Goal: Task Accomplishment & Management: Manage account settings

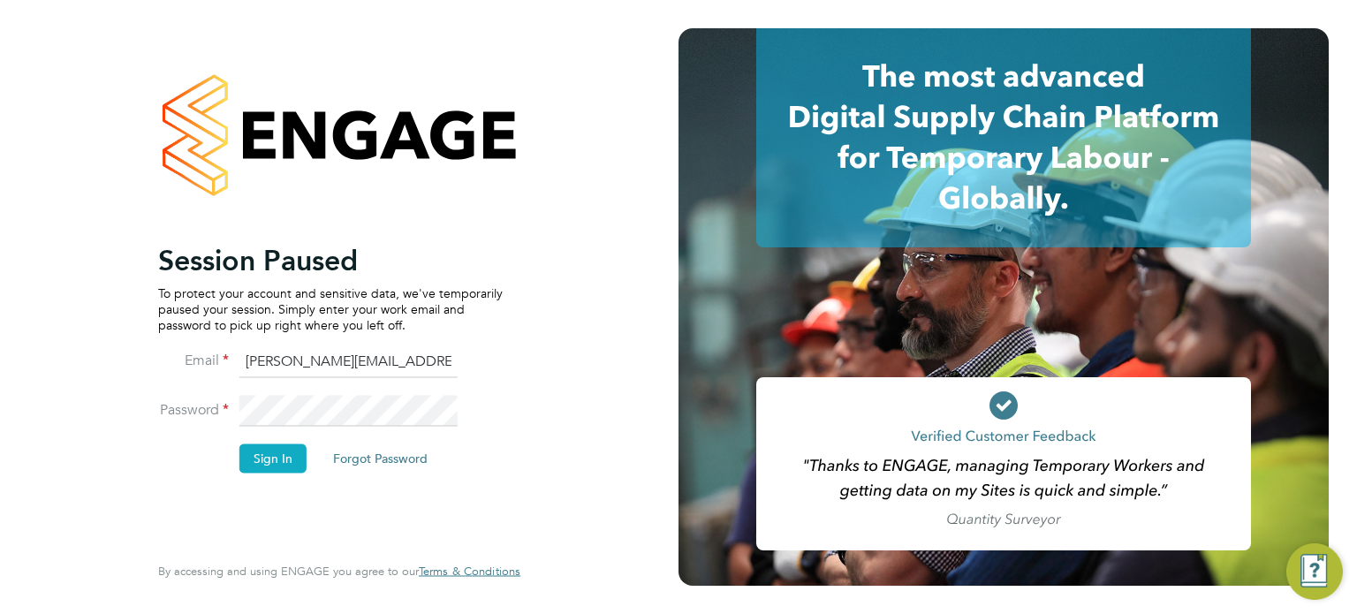
click at [273, 457] on button "Sign In" at bounding box center [272, 458] width 67 height 28
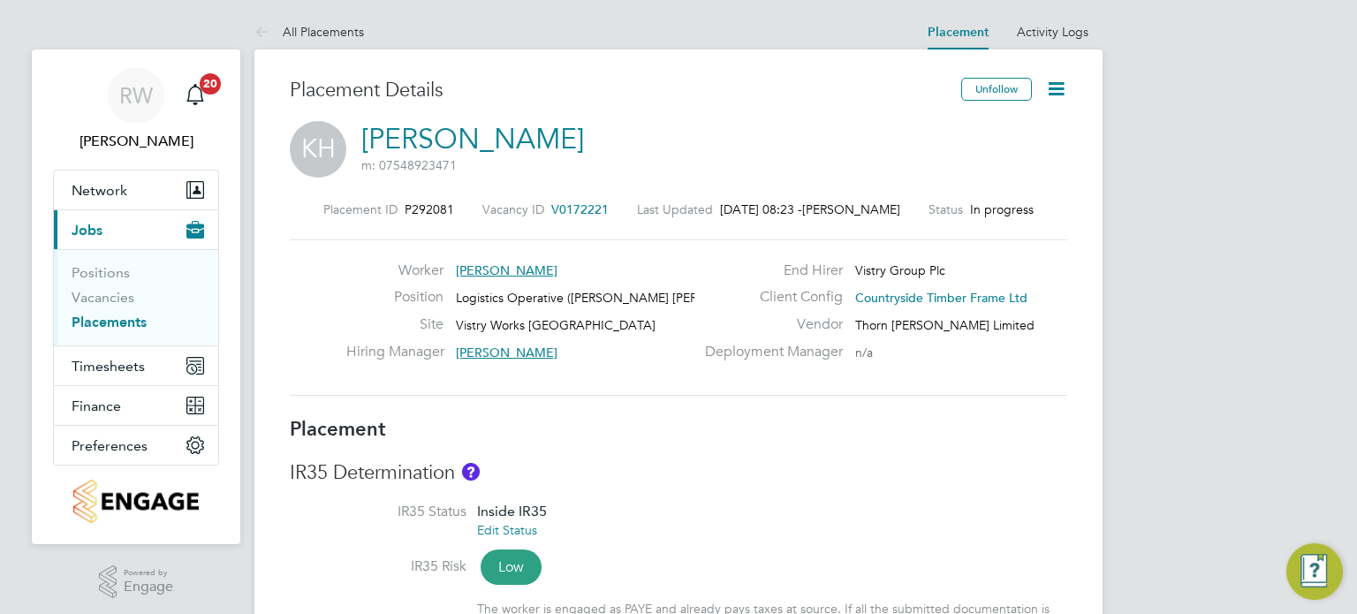
click at [1061, 89] on icon at bounding box center [1056, 89] width 22 height 22
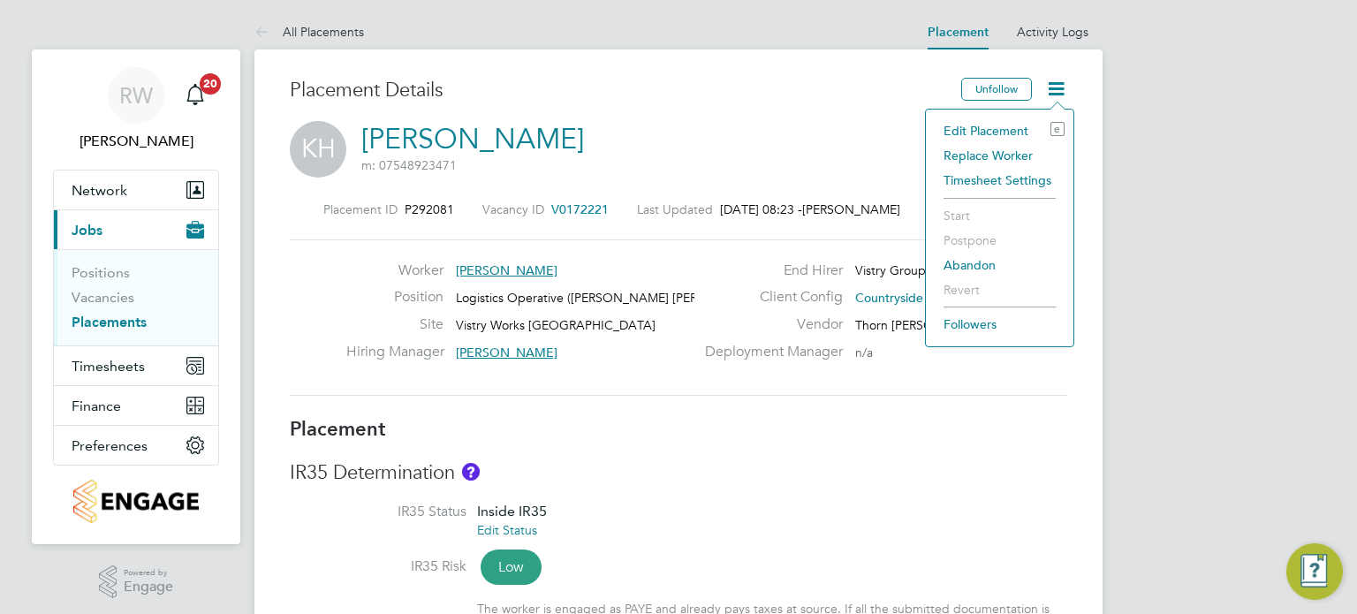
click at [1004, 125] on li "Edit Placement e" at bounding box center [1000, 130] width 130 height 25
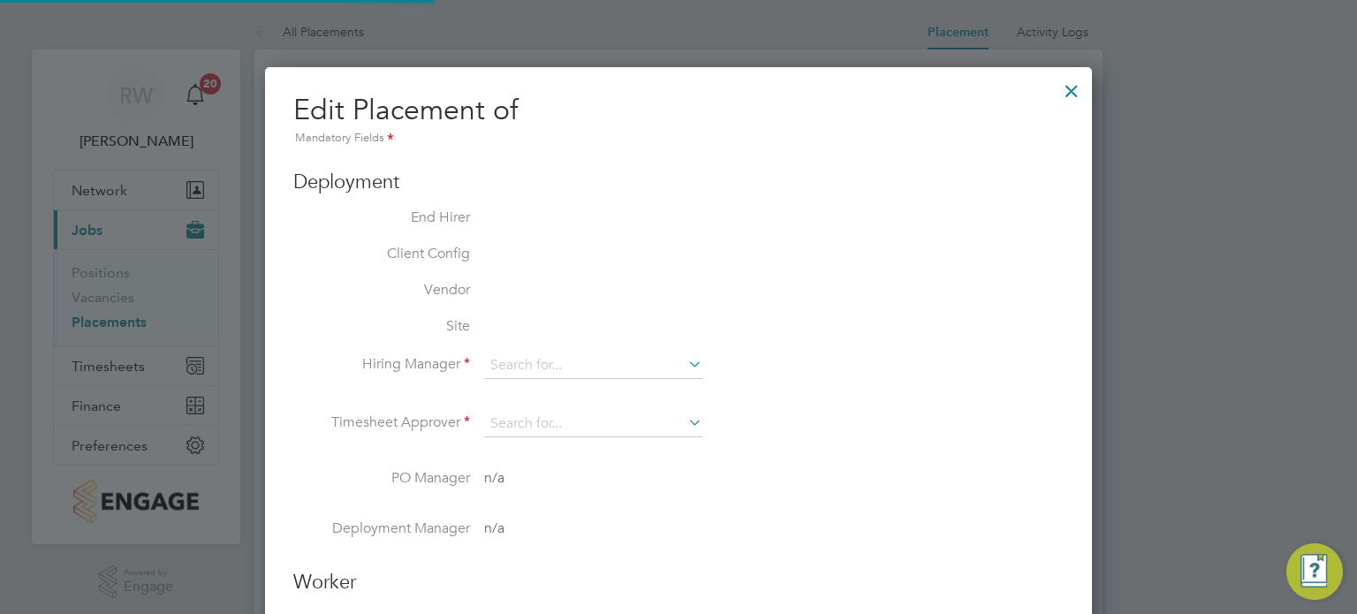
type input "James Gill"
type input "Dave Spiller"
type input "05 Jun 2025"
type input "28 Sep 2025"
type input "06:00"
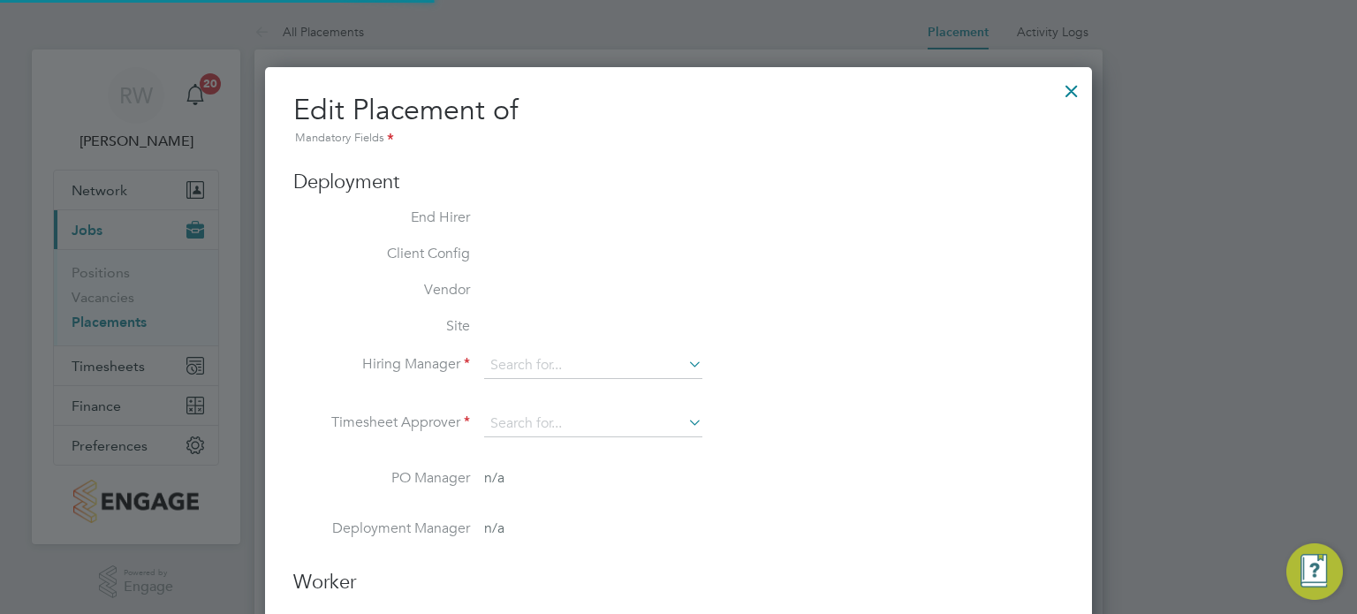
type input "14:00"
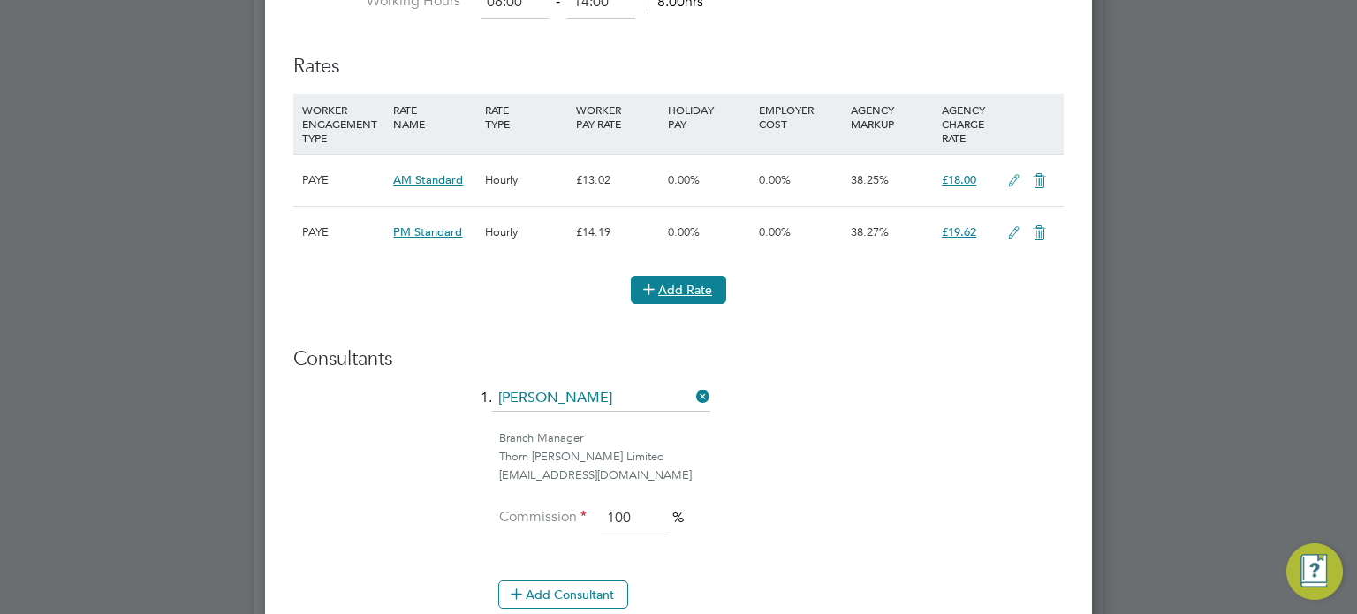
click at [656, 286] on icon at bounding box center [648, 288] width 13 height 13
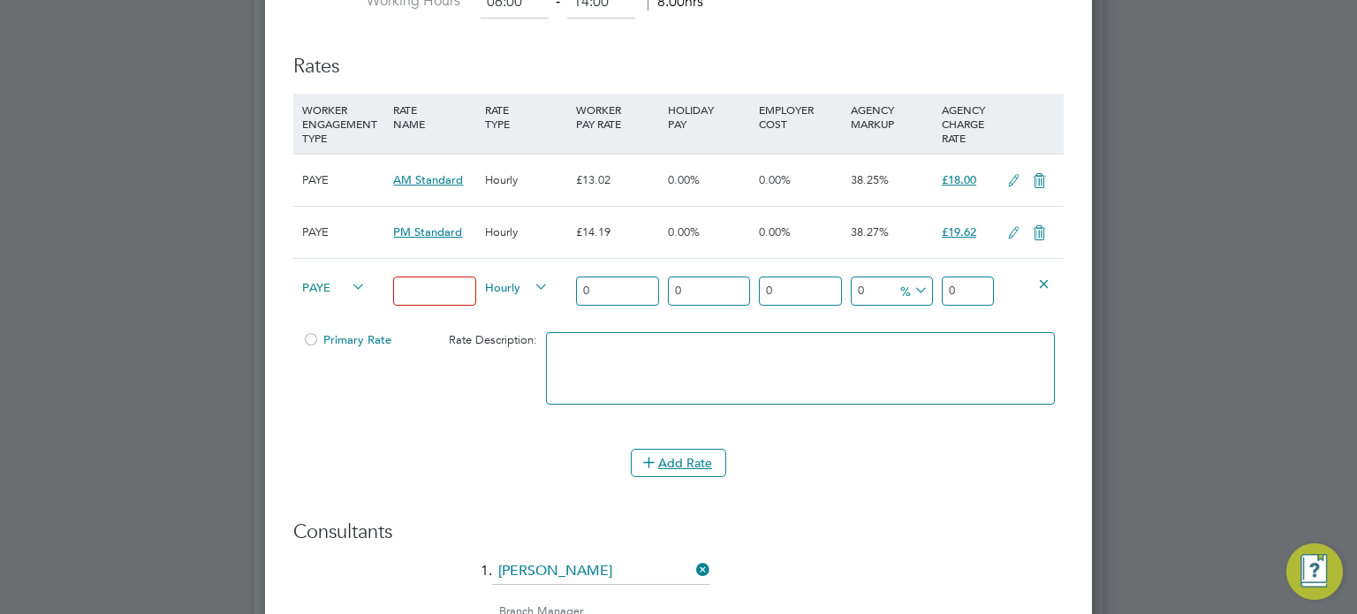
click at [419, 284] on input at bounding box center [434, 291] width 82 height 29
type input "PM OT1"
click at [595, 283] on input "0" at bounding box center [617, 291] width 82 height 29
drag, startPoint x: 612, startPoint y: 296, endPoint x: 519, endPoint y: 296, distance: 92.8
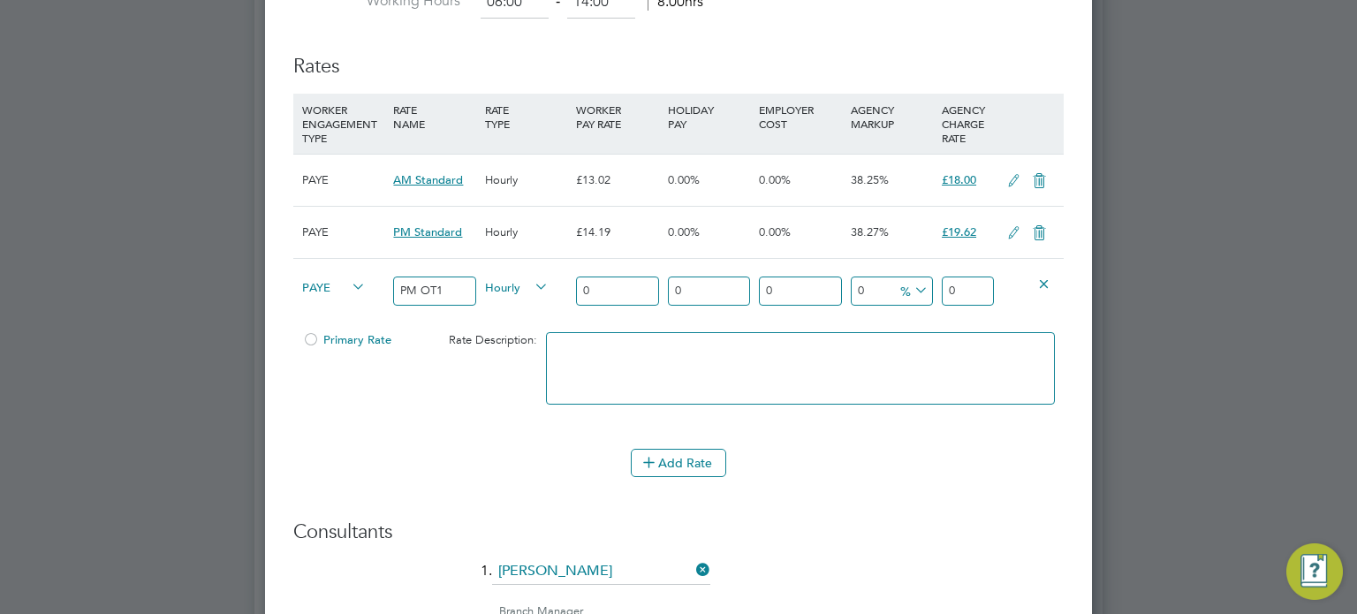
click at [519, 296] on div "PAYE PM OT1 Hourly 0 0 n/a 0 n/a 0 0 % 0" at bounding box center [678, 290] width 770 height 65
type input "1"
type input "19"
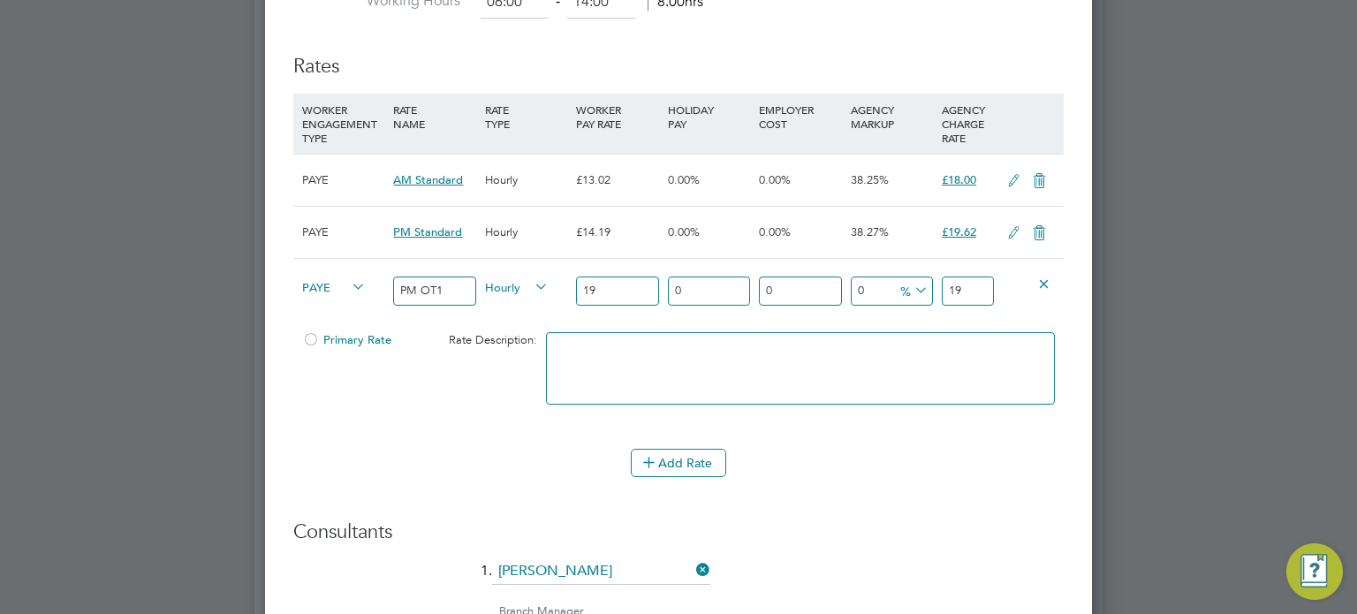
type input "19.5"
type input "19.53"
click at [618, 286] on input "19.53" at bounding box center [617, 291] width 82 height 29
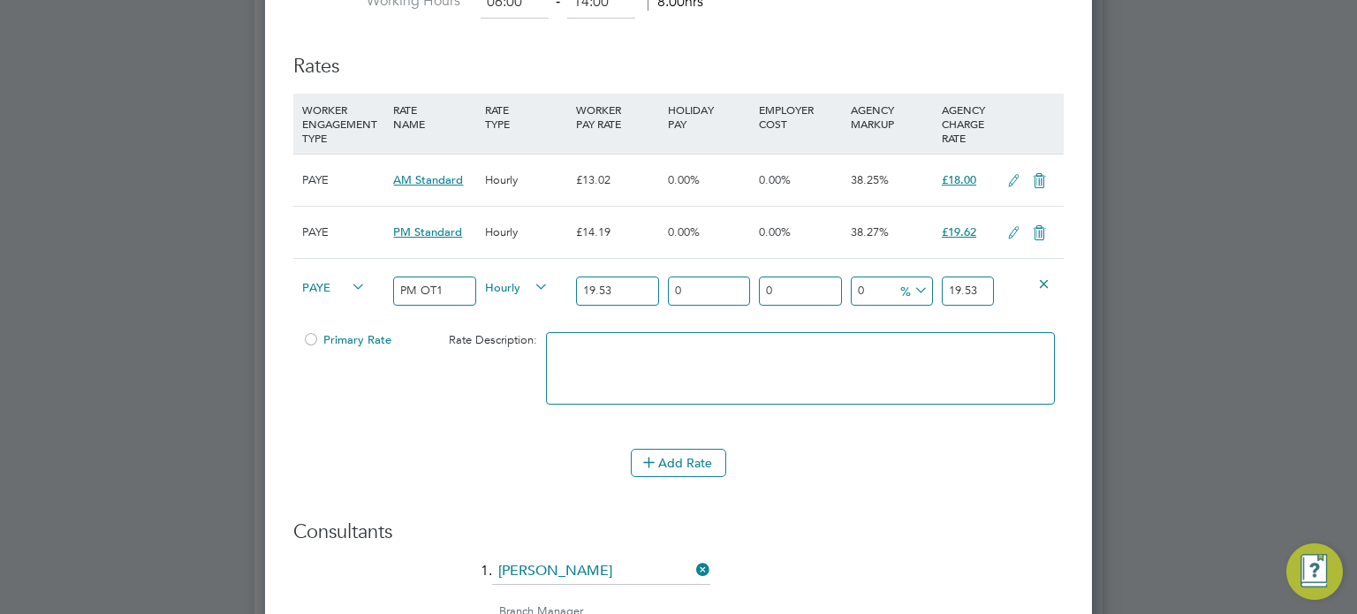
type input "19.5"
type input "19"
type input "1"
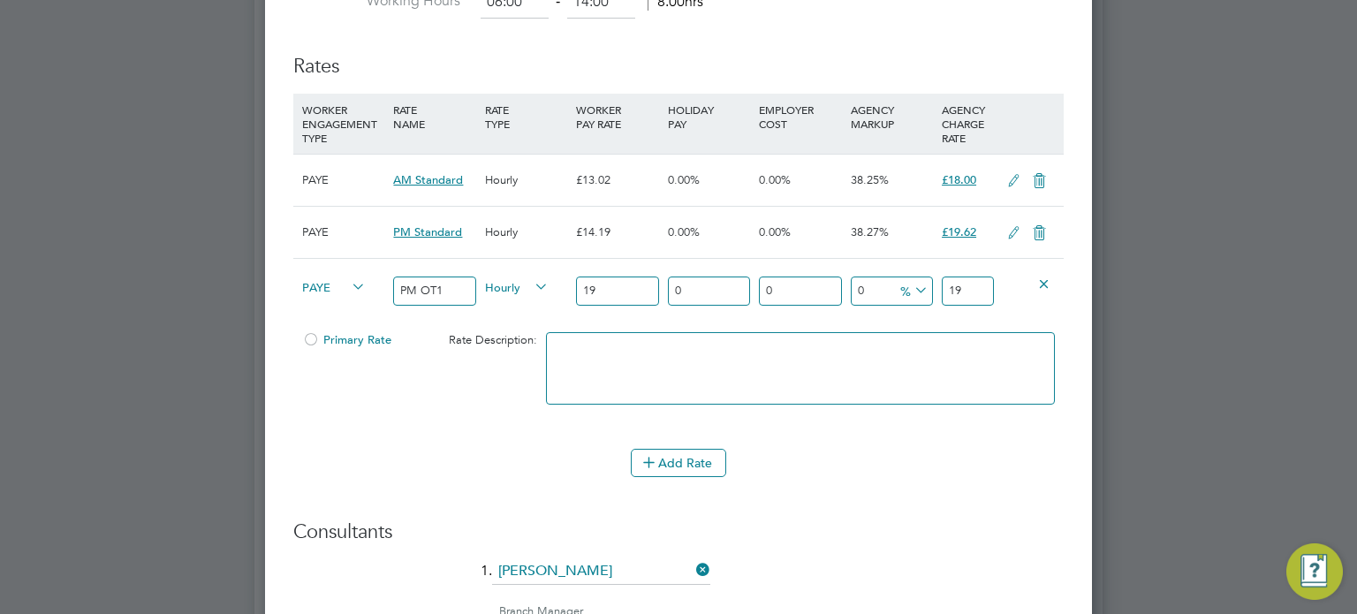
type input "1"
type input "2"
type input "21"
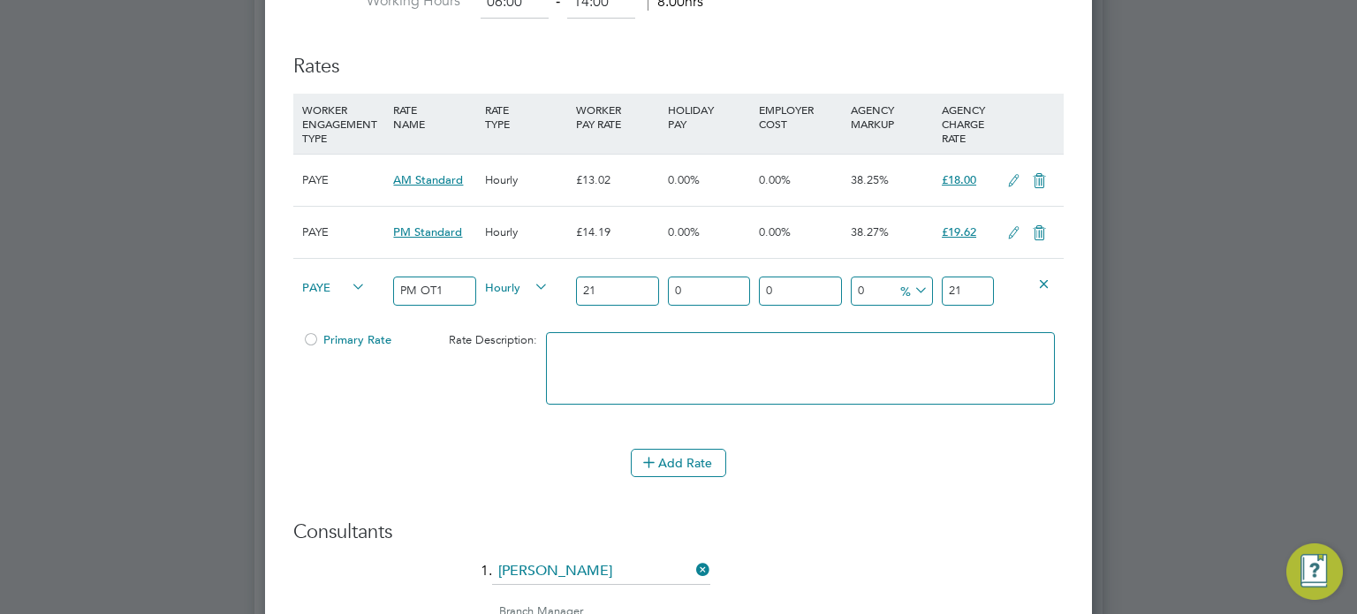
type input "21.2"
type input "21.28"
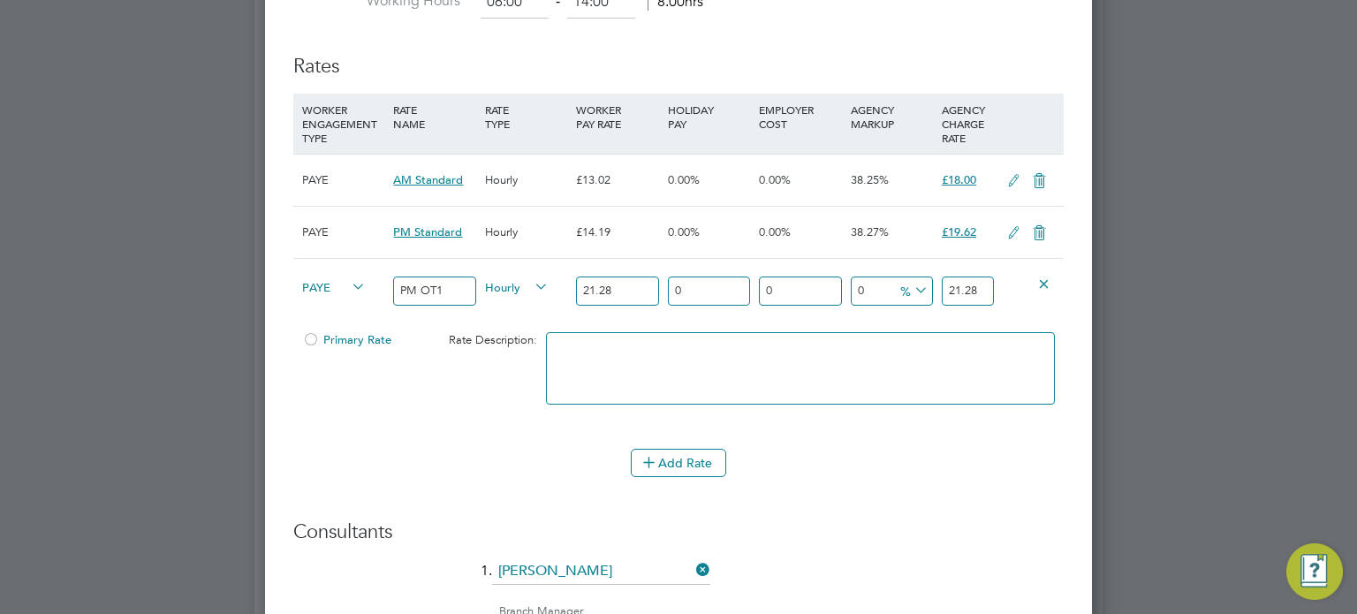
type input "-90.6015037593985"
type input "2"
type input "36.278195488721806"
type input "29"
type input "38.1578947368421"
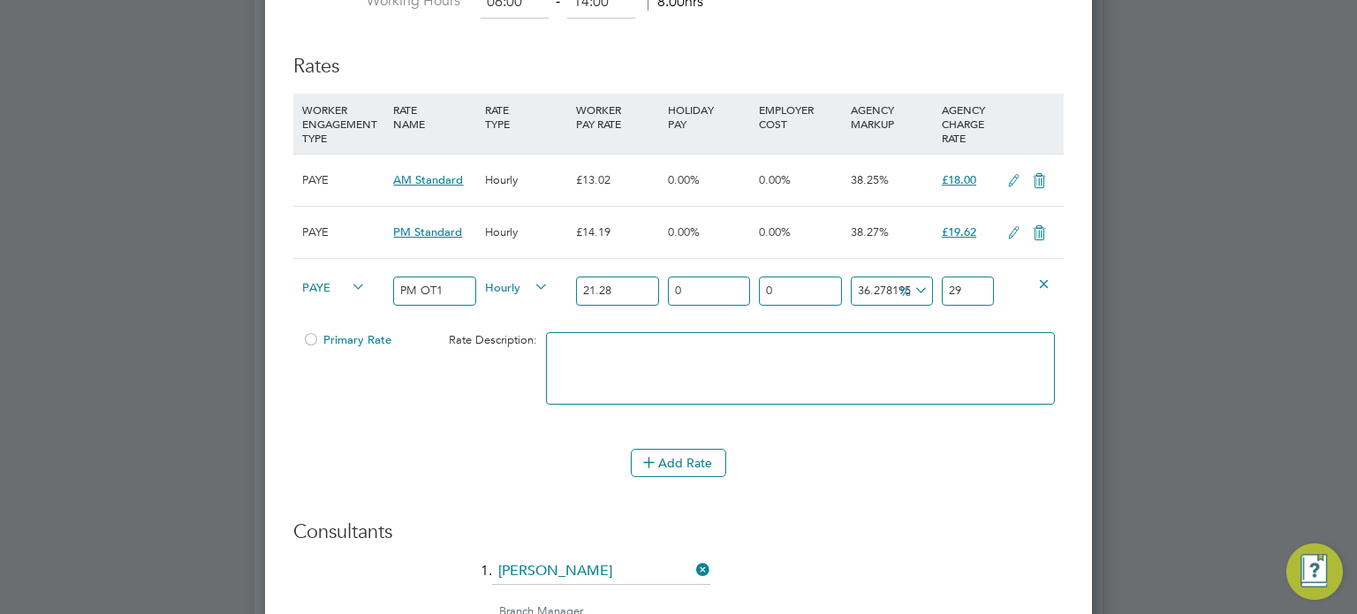
type input "29.4"
type input "38.29887218045113"
type input "29.43"
click at [686, 449] on button "Add Rate" at bounding box center [678, 463] width 95 height 28
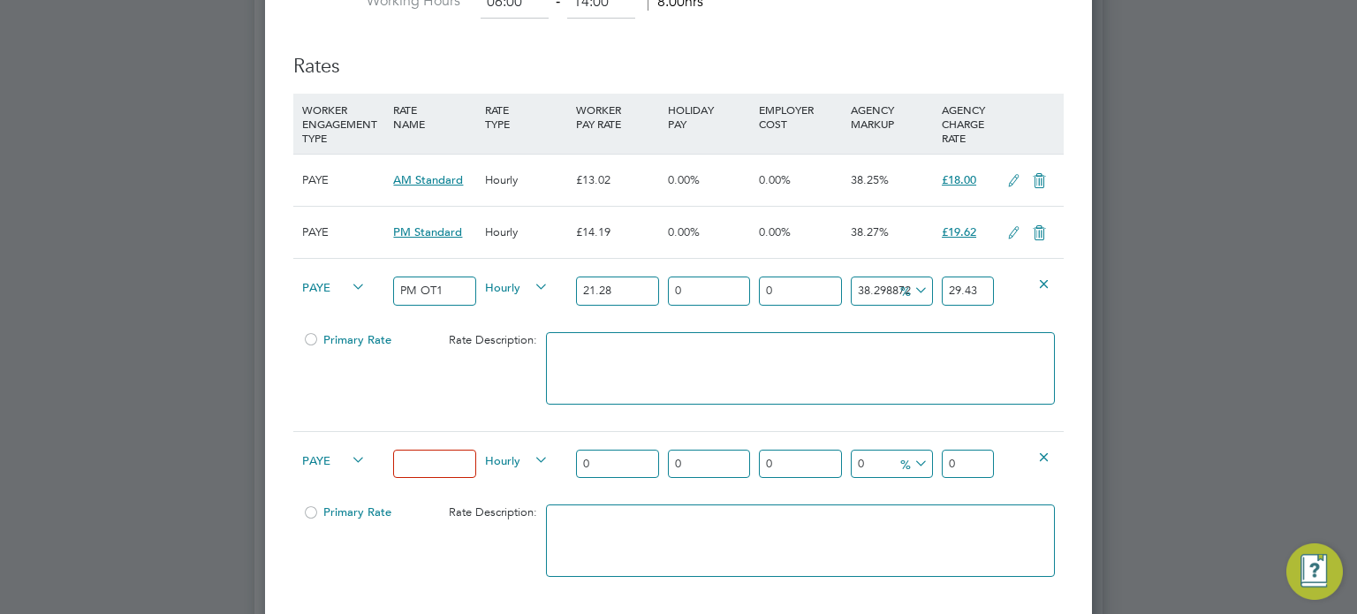
click at [420, 464] on input at bounding box center [434, 464] width 82 height 29
type input "PM OT2"
click at [604, 460] on input "0" at bounding box center [617, 464] width 82 height 29
type input "2"
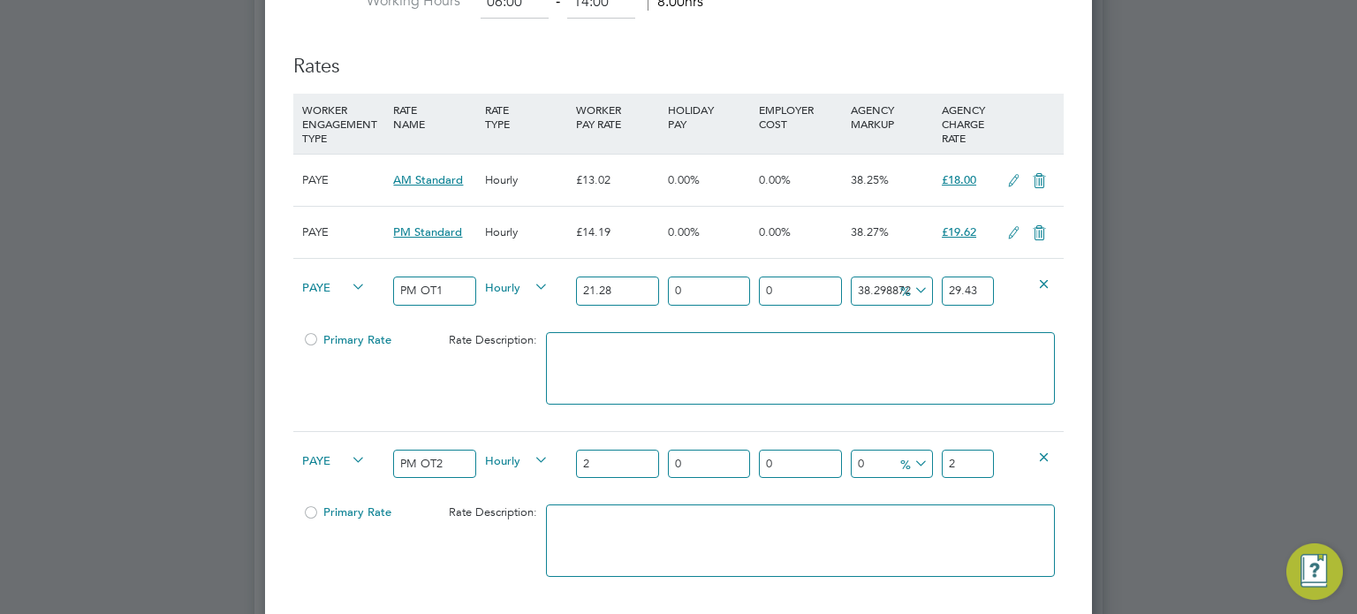
type input "28"
type input "28.3"
type input "28.38"
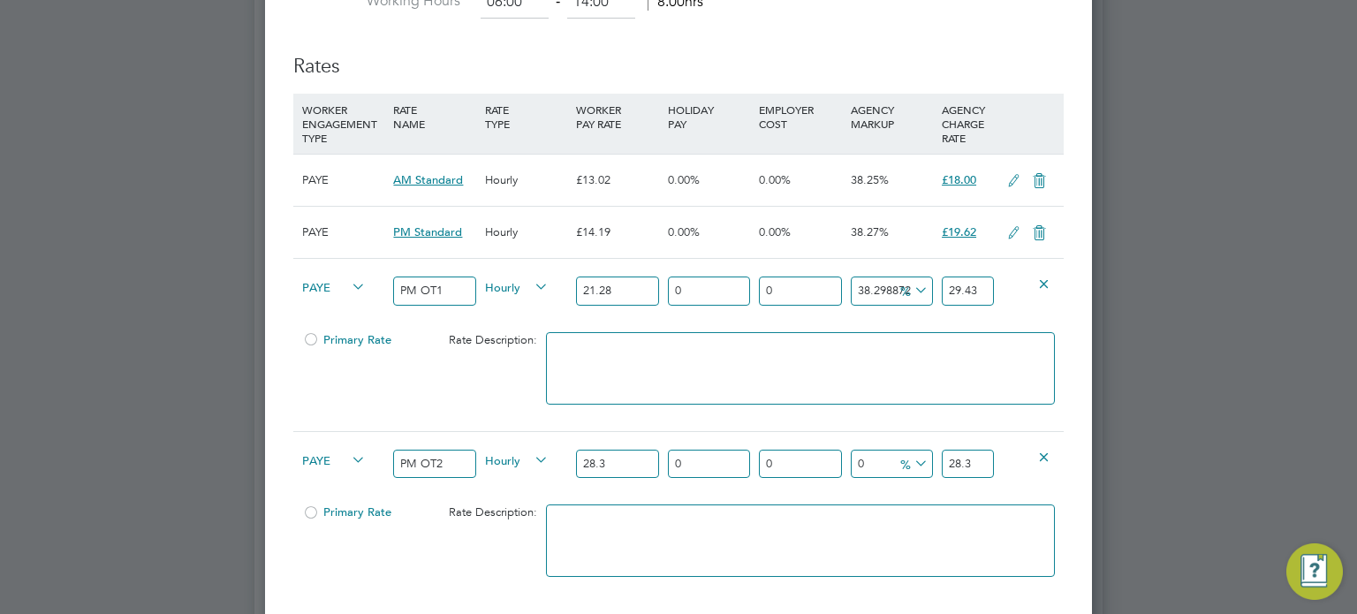
type input "28.38"
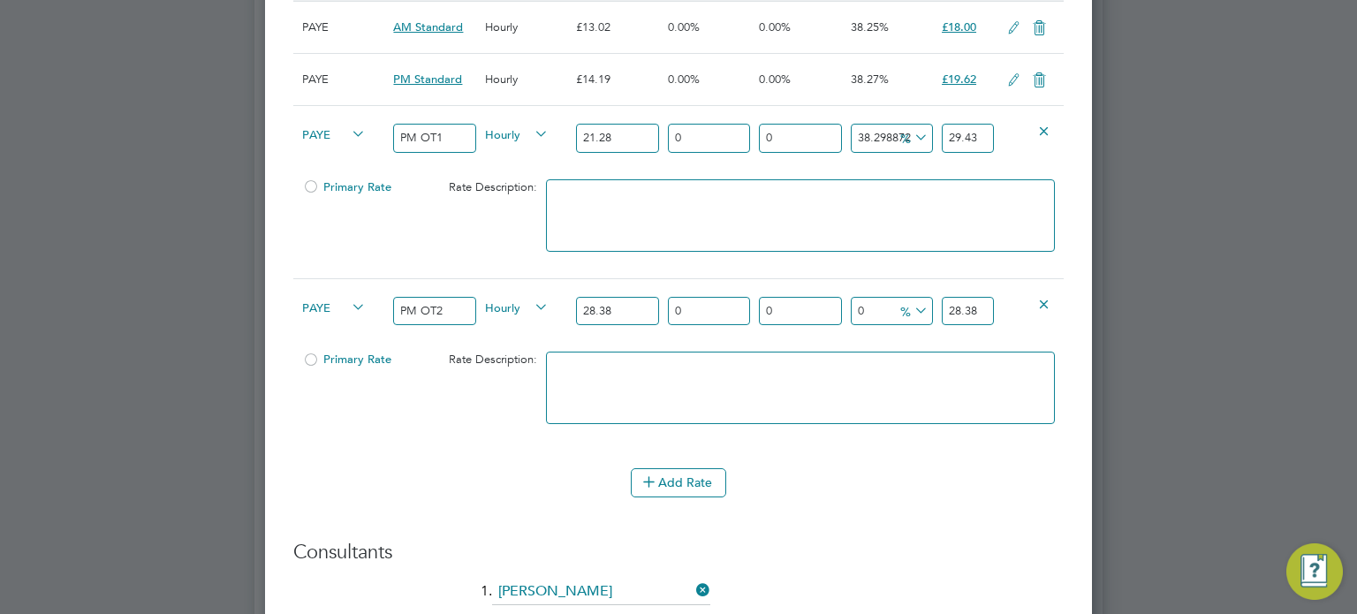
scroll to position [1323, 0]
type input "-89.4291754756871"
type input "3"
type input "37.420718816067655"
type input "39"
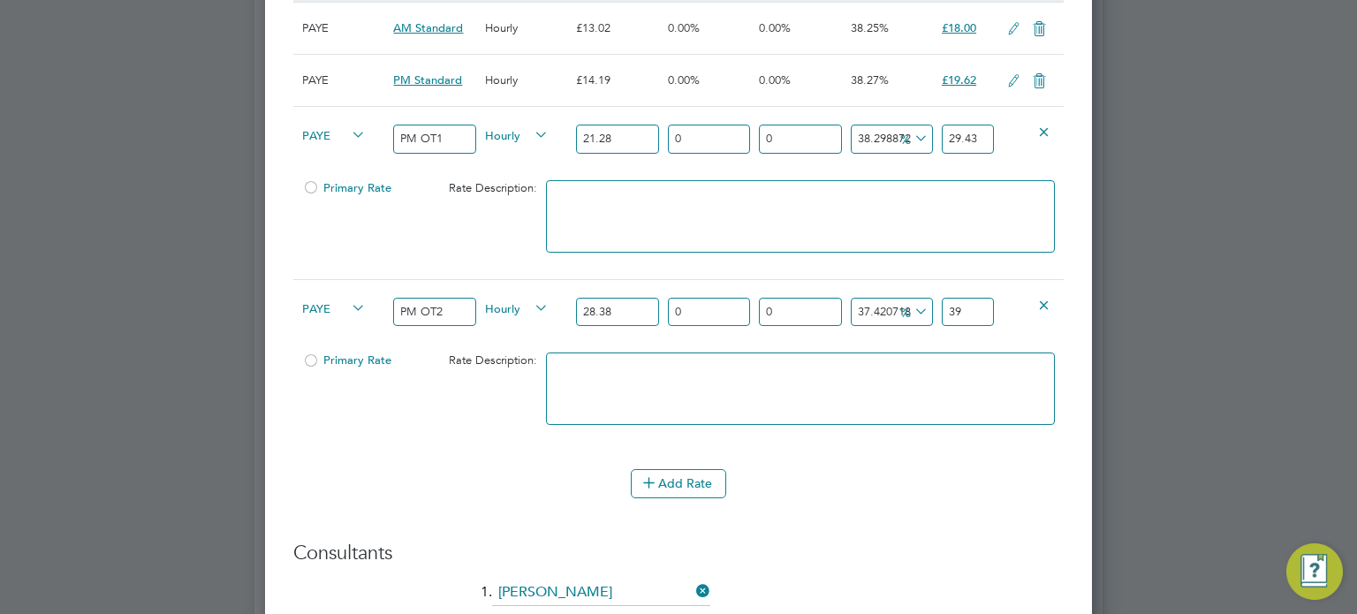
type input "38.125440451021845"
type input "39.2"
type input "38.266384778012686"
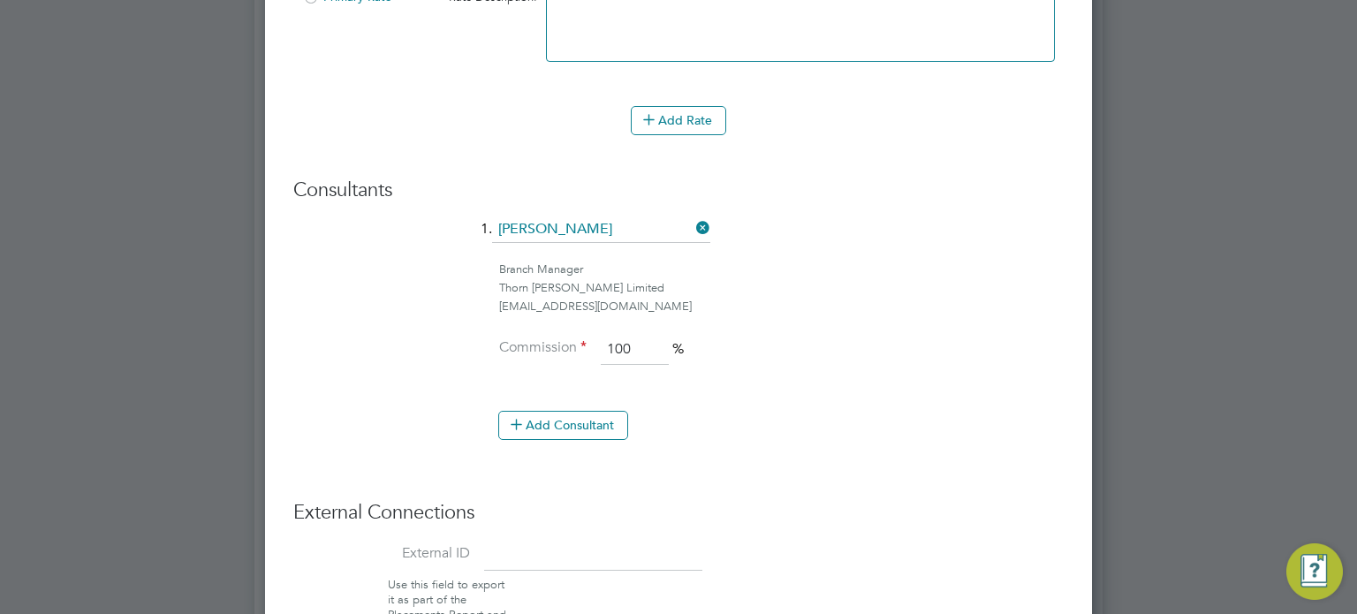
scroll to position [2153, 0]
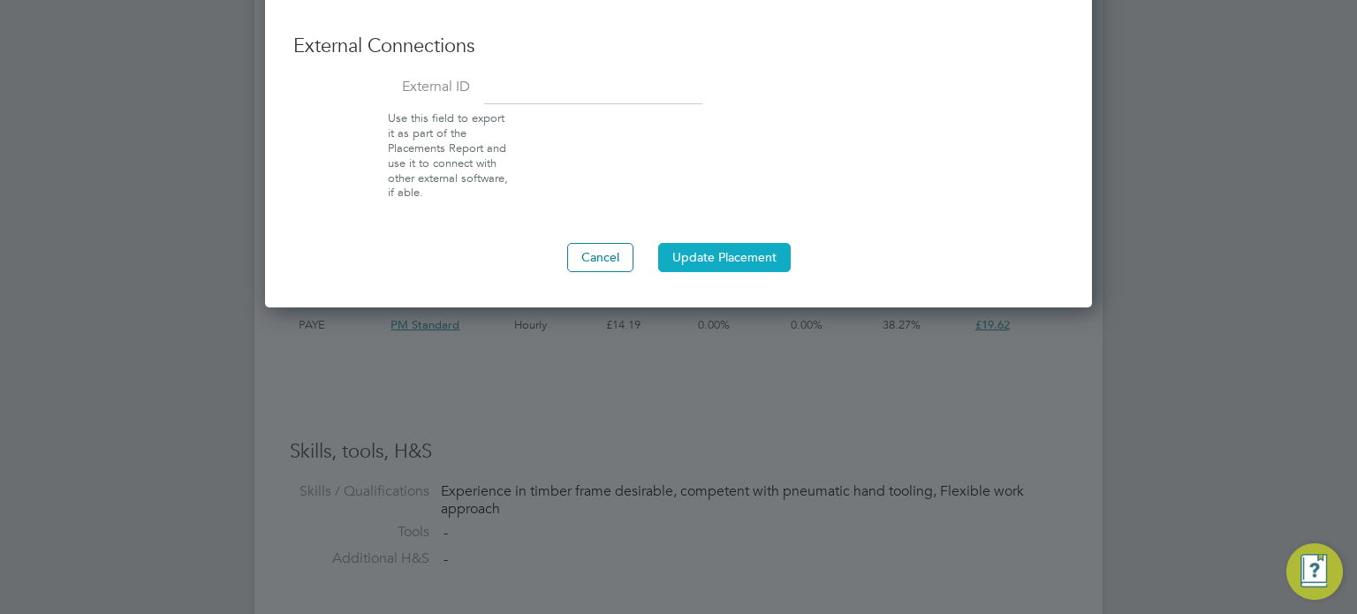
type input "39.24"
click at [712, 252] on button "Update Placement" at bounding box center [724, 257] width 133 height 28
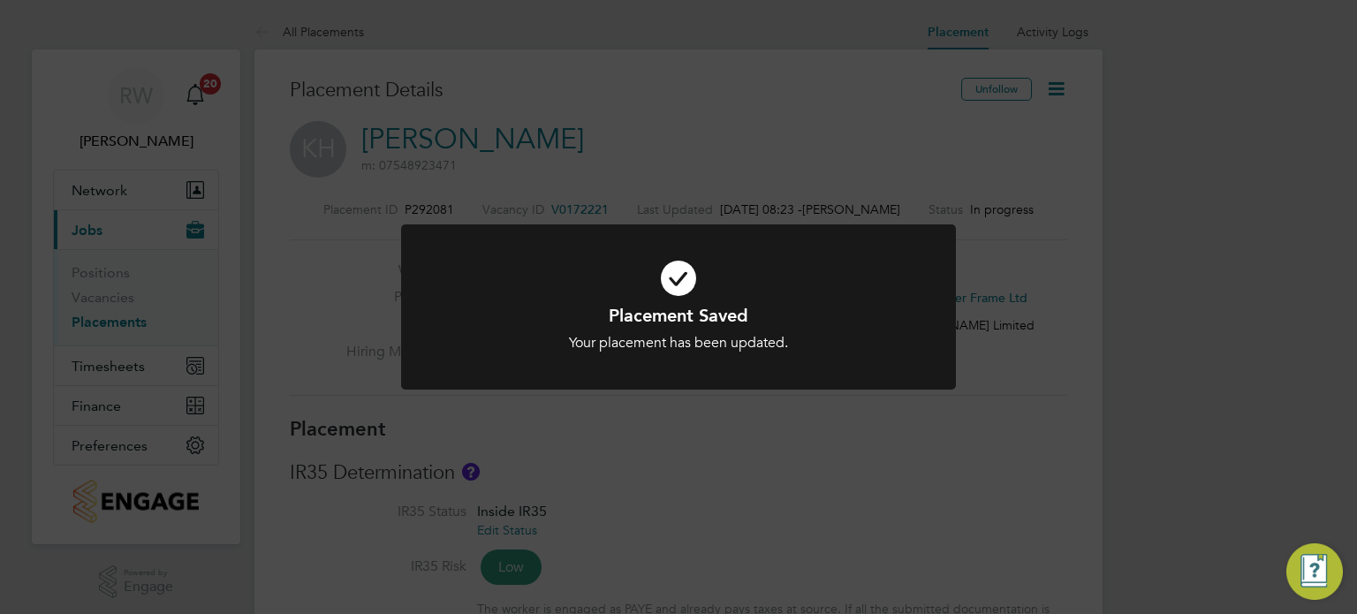
scroll to position [52, 124]
click at [879, 407] on div "Placement Saved Your placement has been updated. Cancel Okay" at bounding box center [678, 317] width 555 height 186
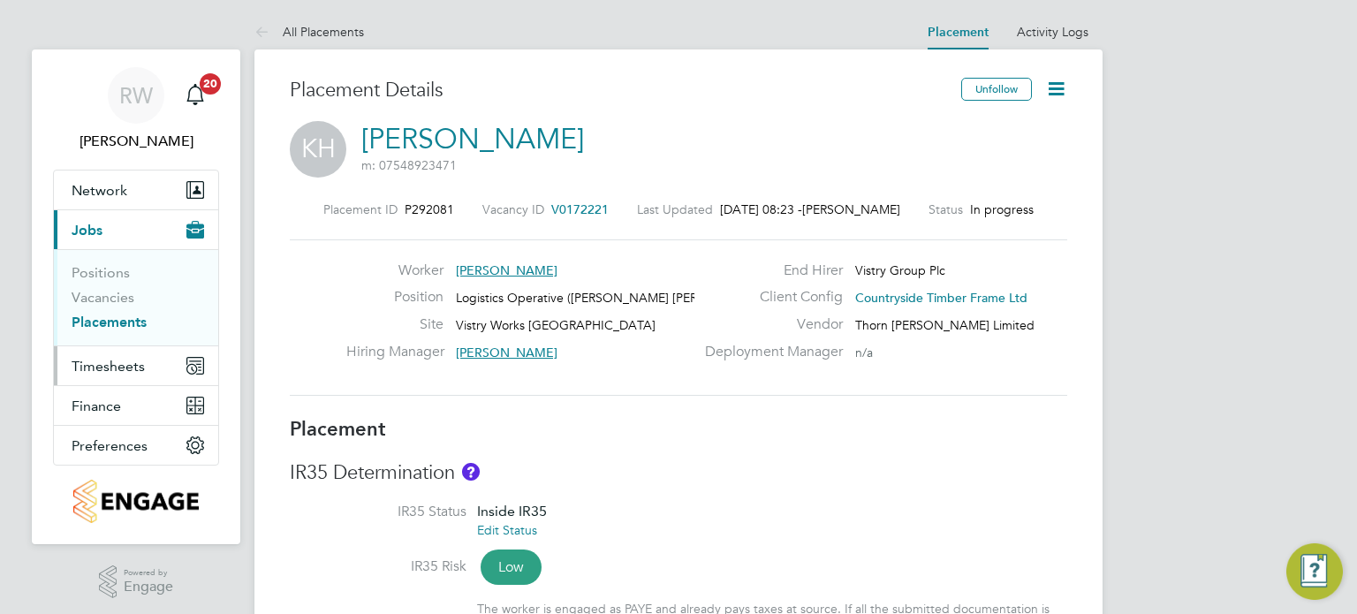
click at [127, 352] on button "Timesheets" at bounding box center [136, 365] width 164 height 39
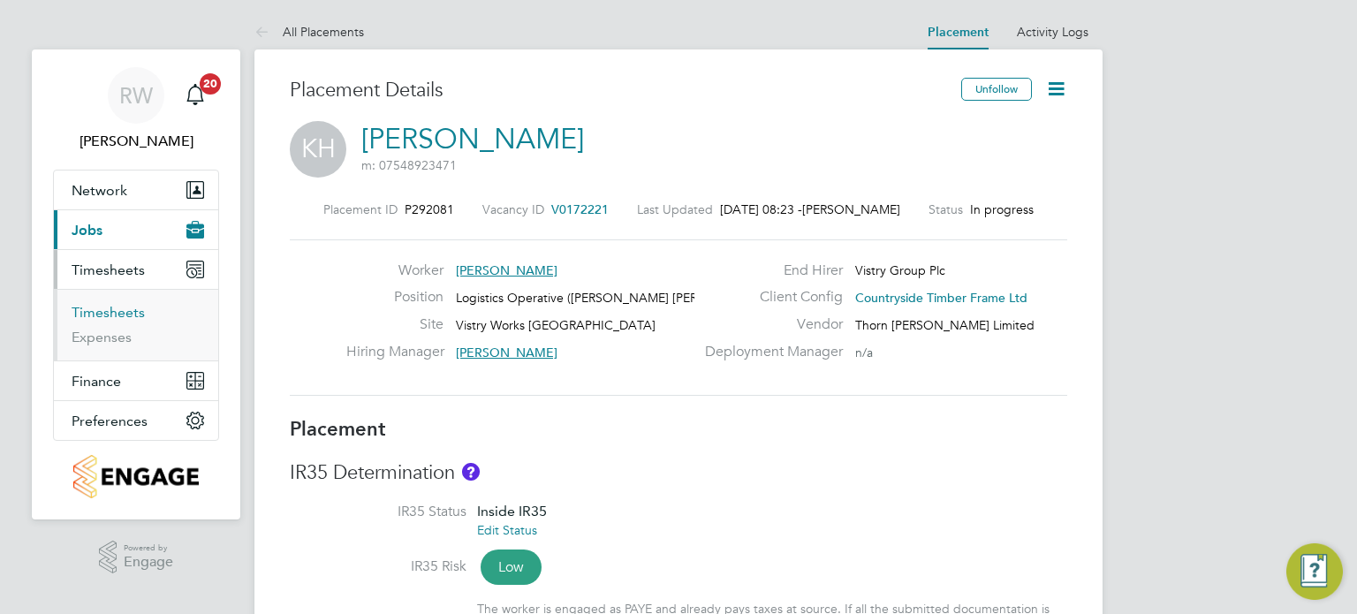
click at [125, 304] on link "Timesheets" at bounding box center [108, 312] width 73 height 17
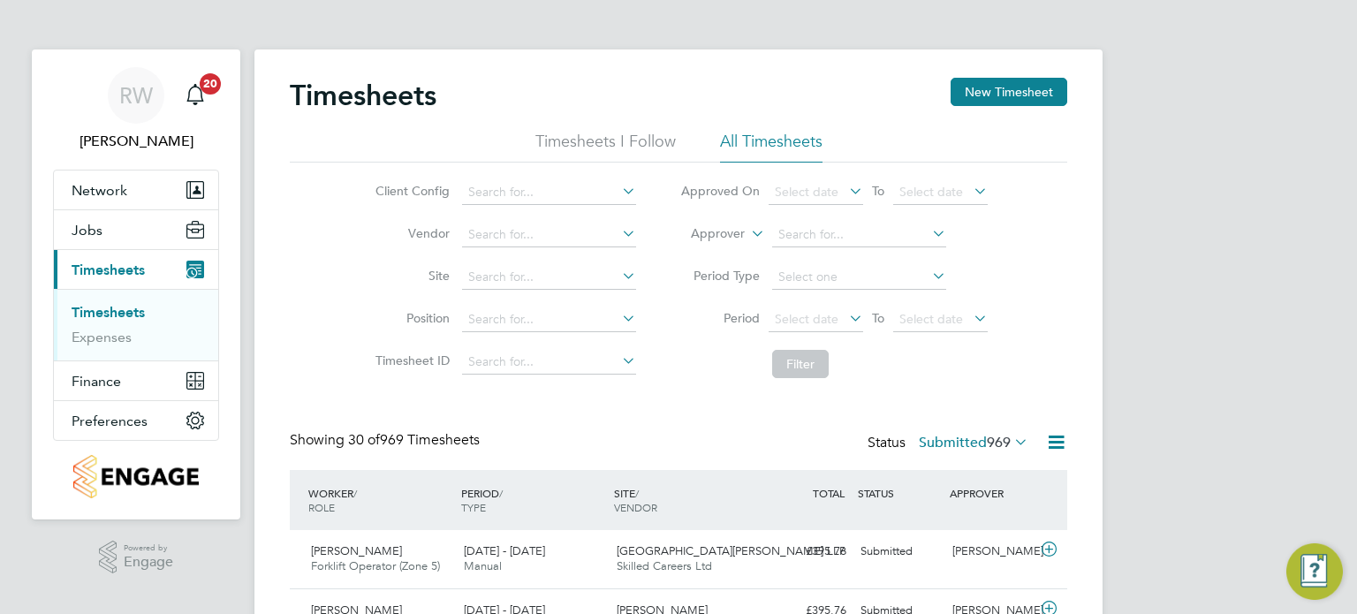
scroll to position [44, 154]
click at [815, 319] on span "Select date" at bounding box center [807, 319] width 64 height 16
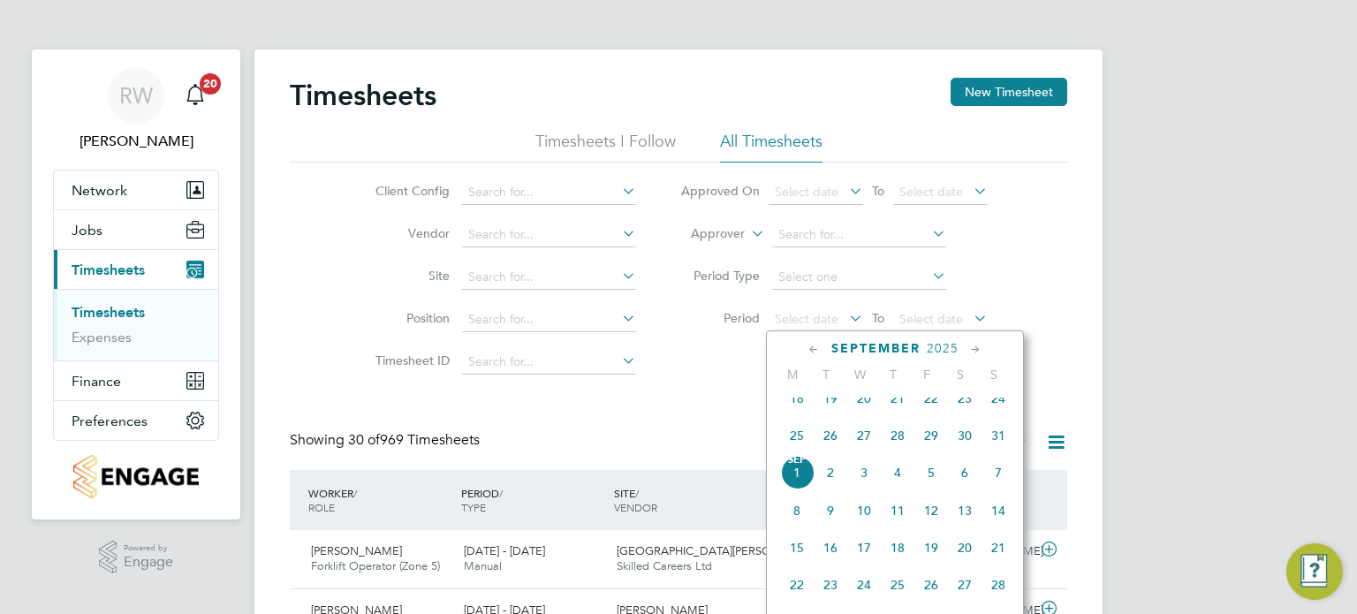
click at [802, 450] on span "25" at bounding box center [797, 436] width 34 height 34
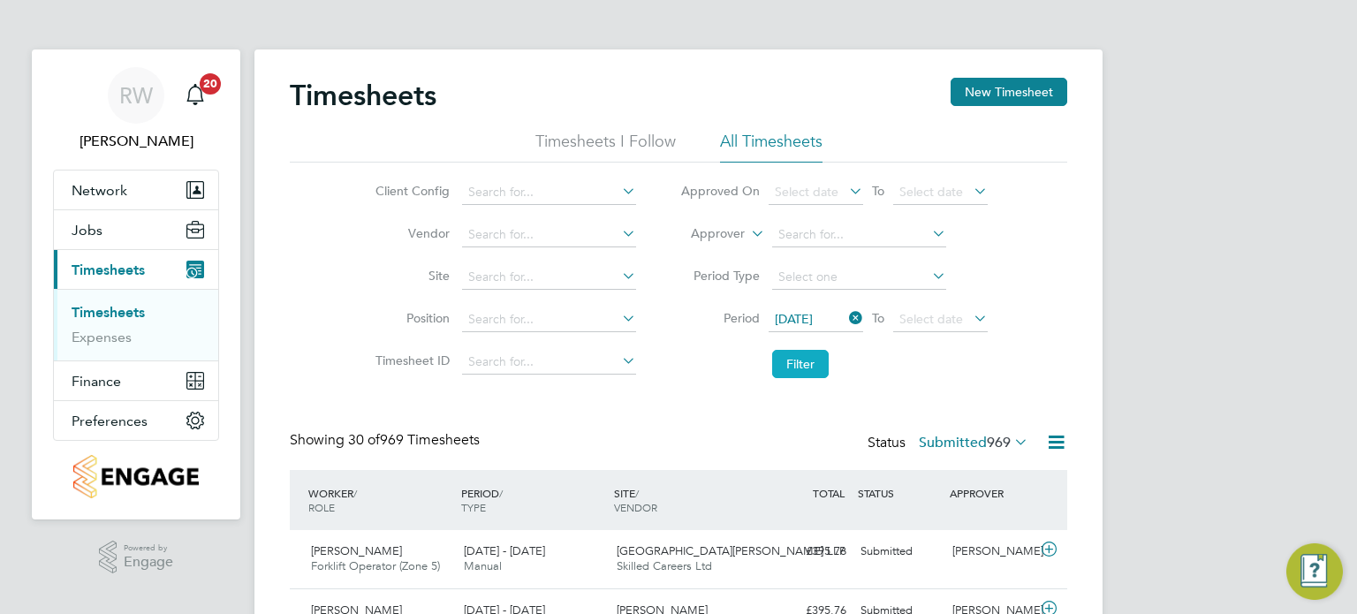
click at [798, 356] on button "Filter" at bounding box center [800, 364] width 57 height 28
click at [967, 441] on label "Submitted 422" at bounding box center [974, 443] width 110 height 18
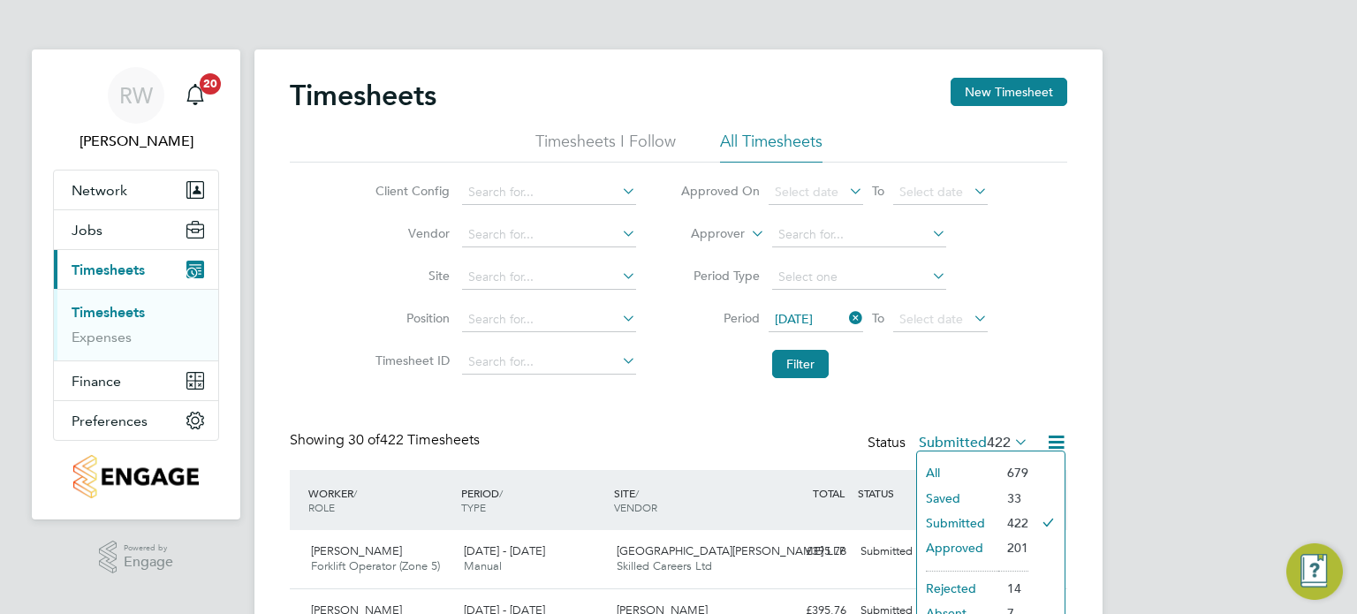
click at [954, 549] on li "Approved" at bounding box center [957, 547] width 81 height 25
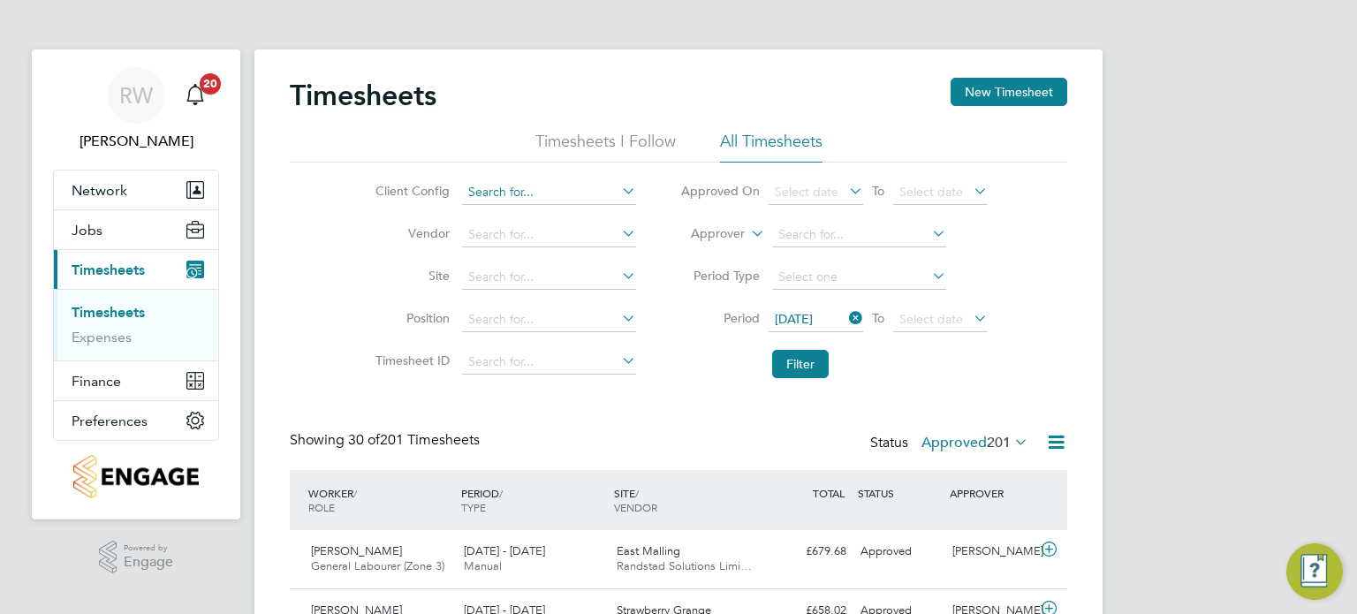
click at [503, 183] on input at bounding box center [549, 192] width 174 height 25
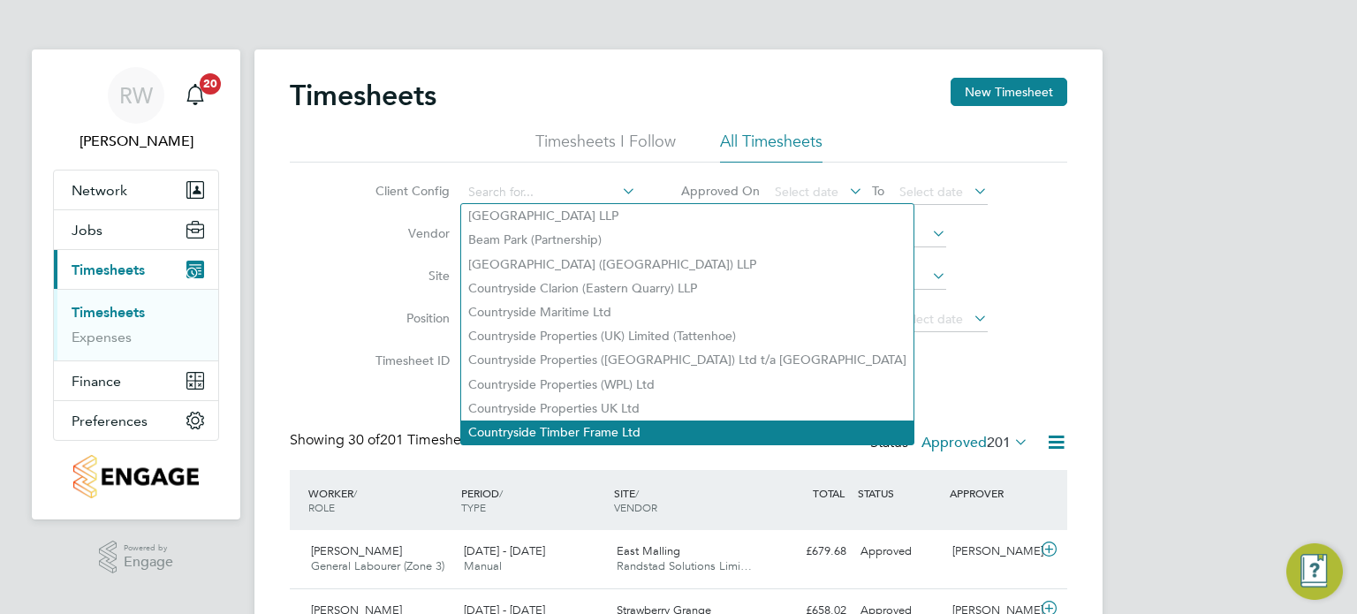
click at [535, 427] on li "Countryside Timber Frame Ltd" at bounding box center [687, 433] width 452 height 24
type input "Countryside Timber Frame Ltd"
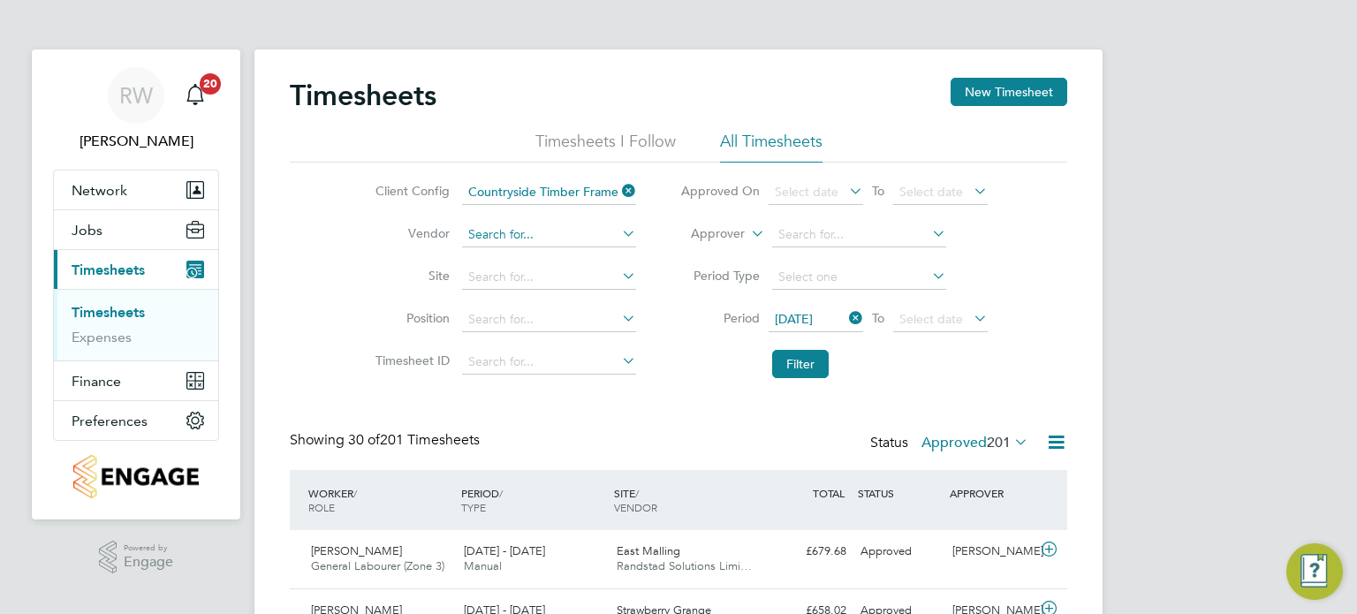
click at [500, 230] on input at bounding box center [549, 235] width 174 height 25
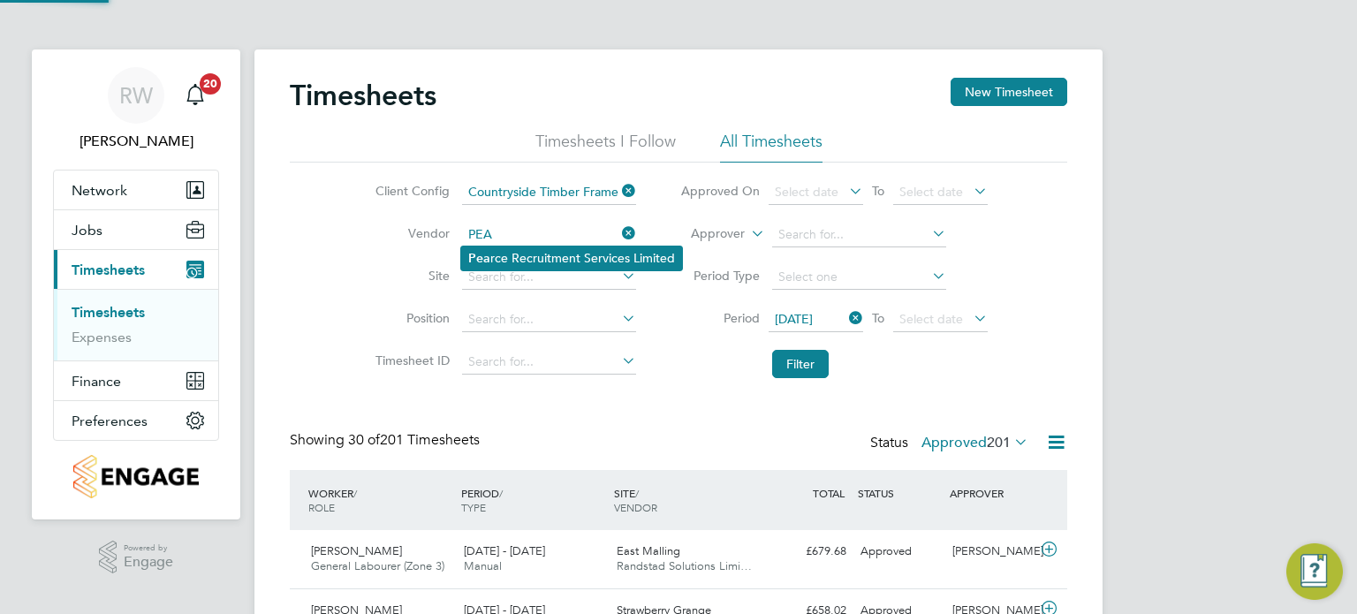
click at [509, 257] on li "Pea rce Recruitment Services Limited" at bounding box center [571, 258] width 221 height 24
type input "Pearce Recruitment Services Limited"
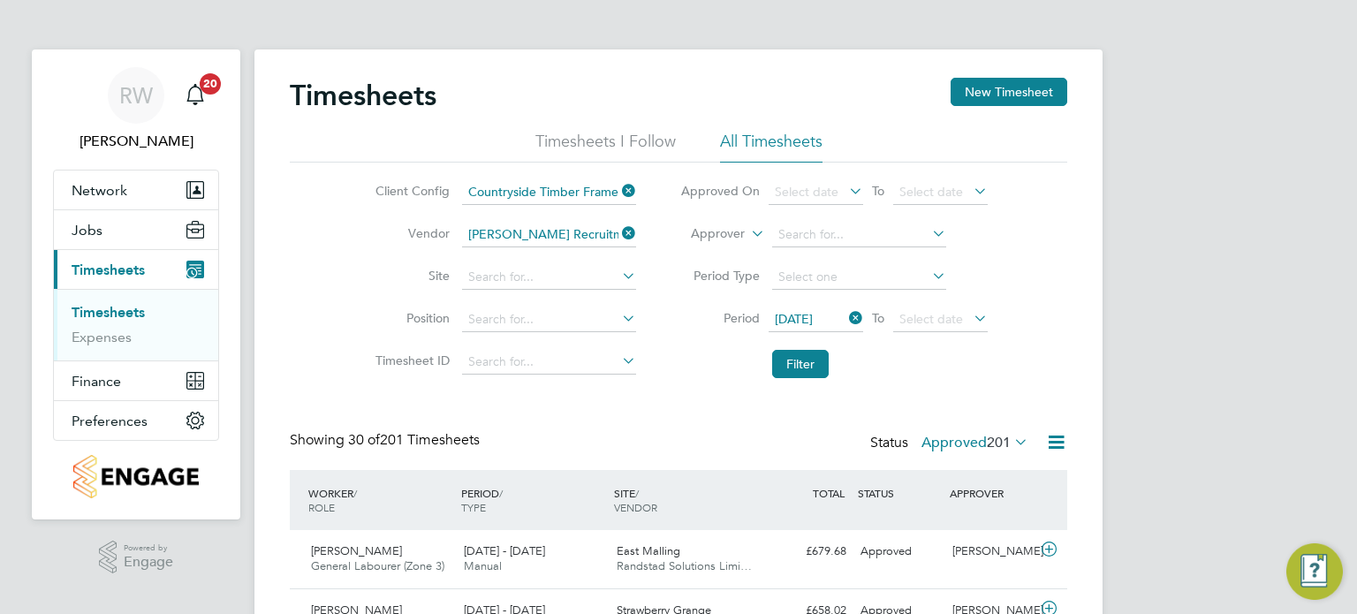
click at [799, 378] on li "Filter" at bounding box center [834, 364] width 352 height 46
click at [806, 360] on button "Filter" at bounding box center [800, 364] width 57 height 28
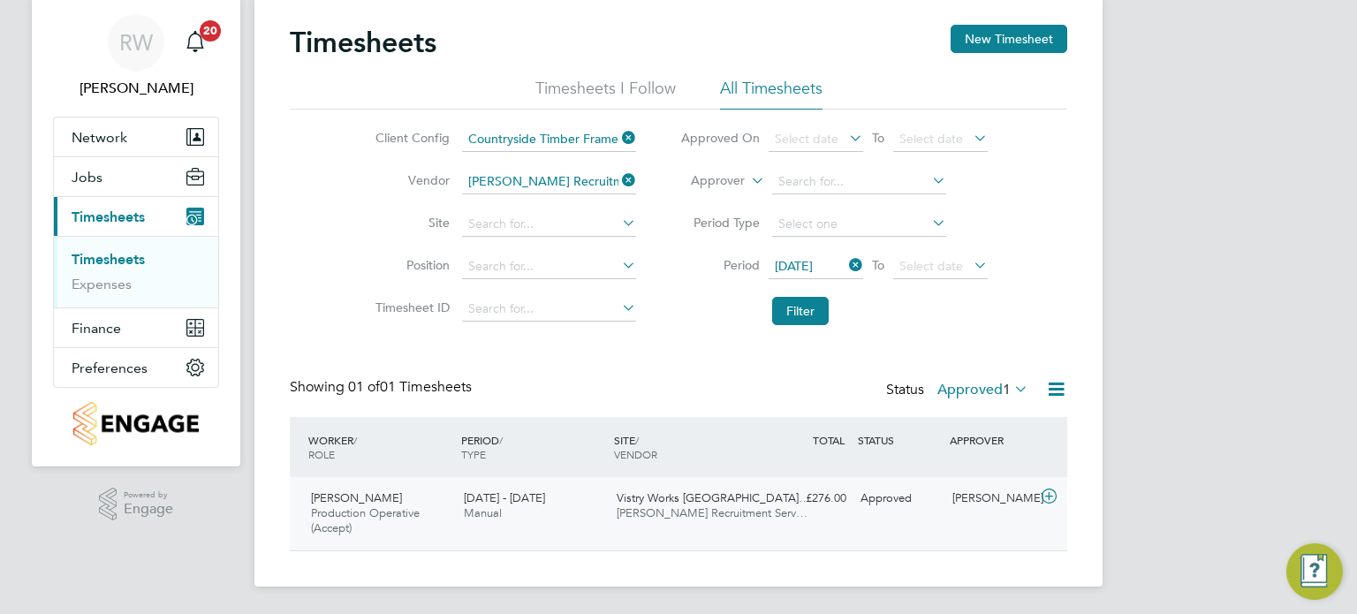
click at [678, 512] on span "Pearce Recruitment Serv…" at bounding box center [712, 512] width 191 height 15
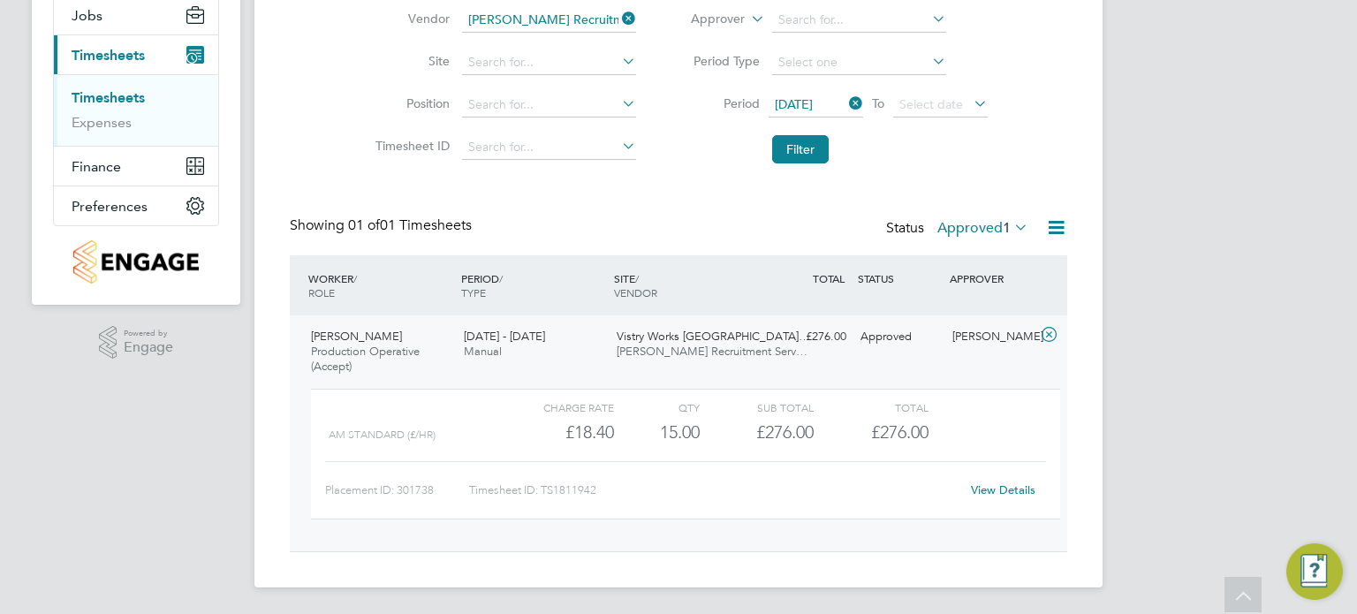
click at [1009, 489] on link "View Details" at bounding box center [1003, 489] width 64 height 15
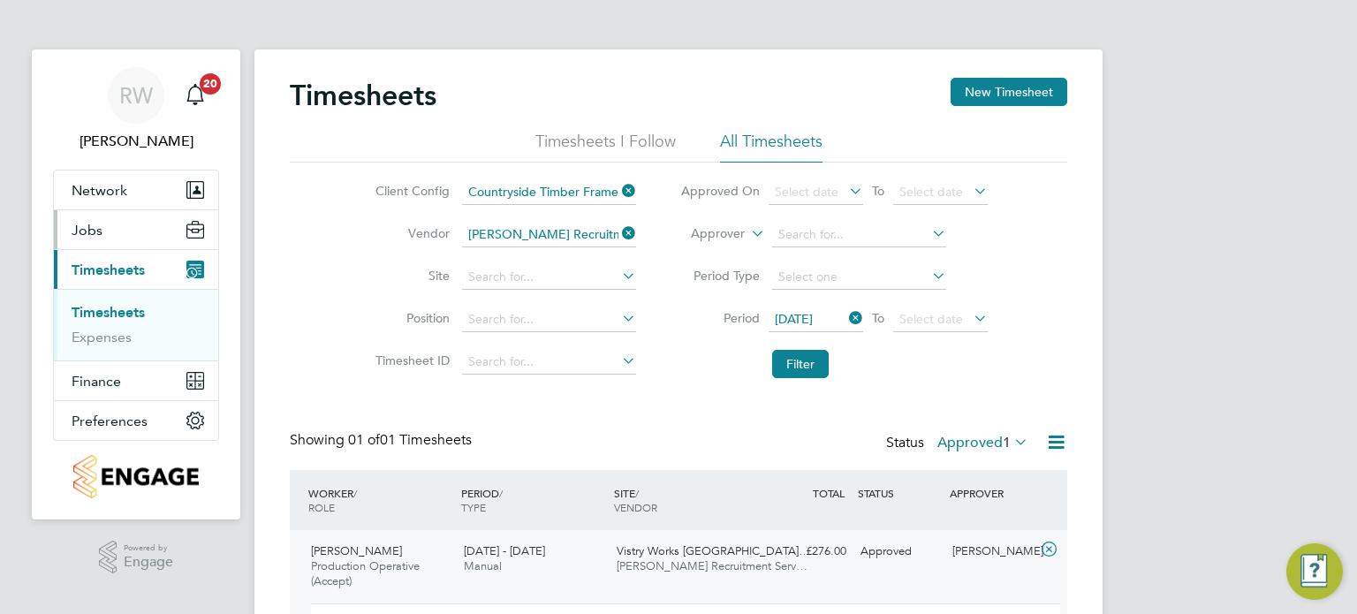
click at [84, 240] on button "Jobs" at bounding box center [136, 229] width 164 height 39
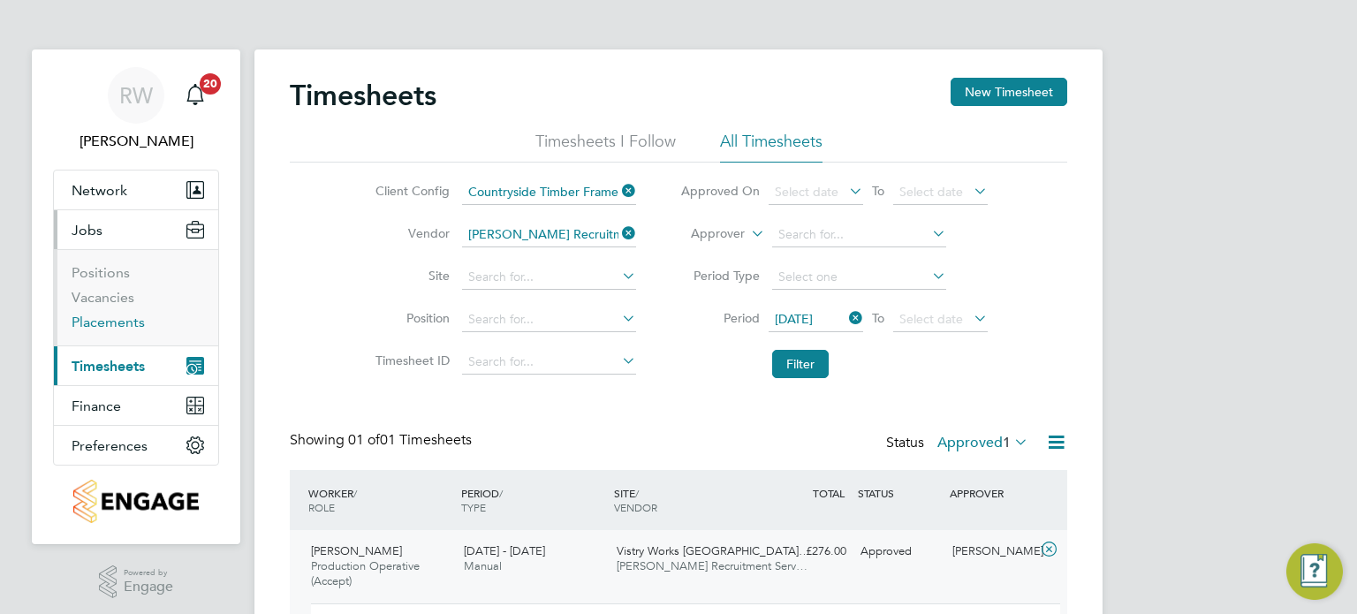
click at [118, 319] on link "Placements" at bounding box center [108, 322] width 73 height 17
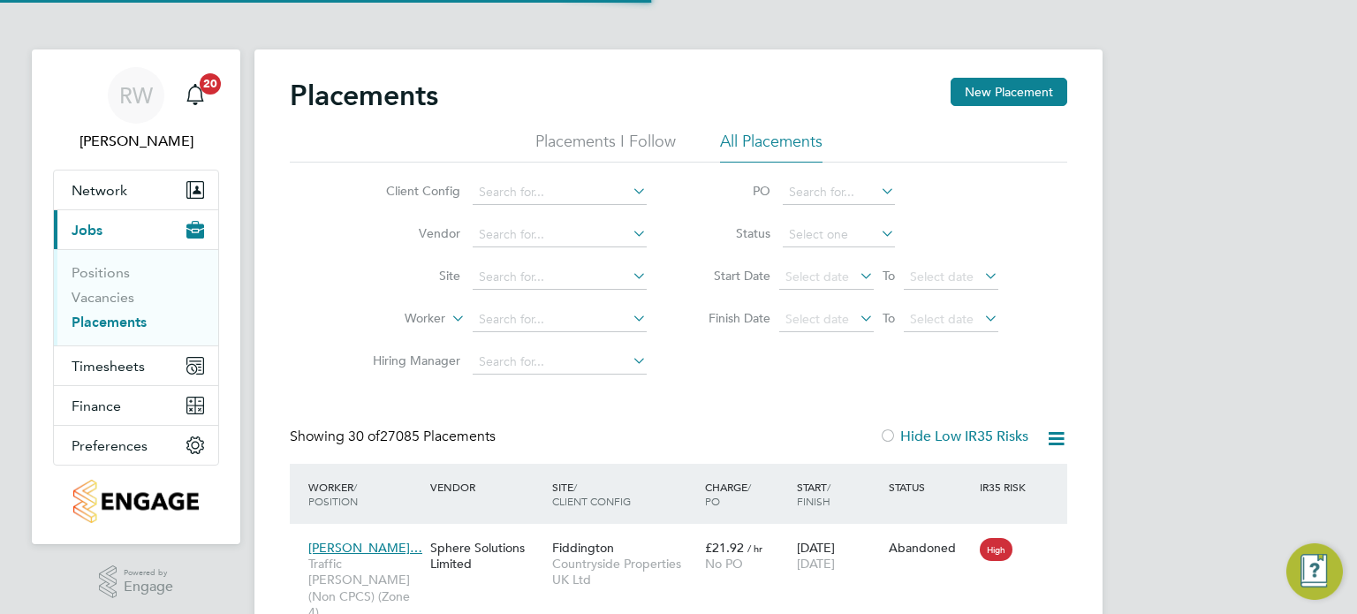
scroll to position [17, 84]
click at [823, 239] on input at bounding box center [839, 235] width 112 height 25
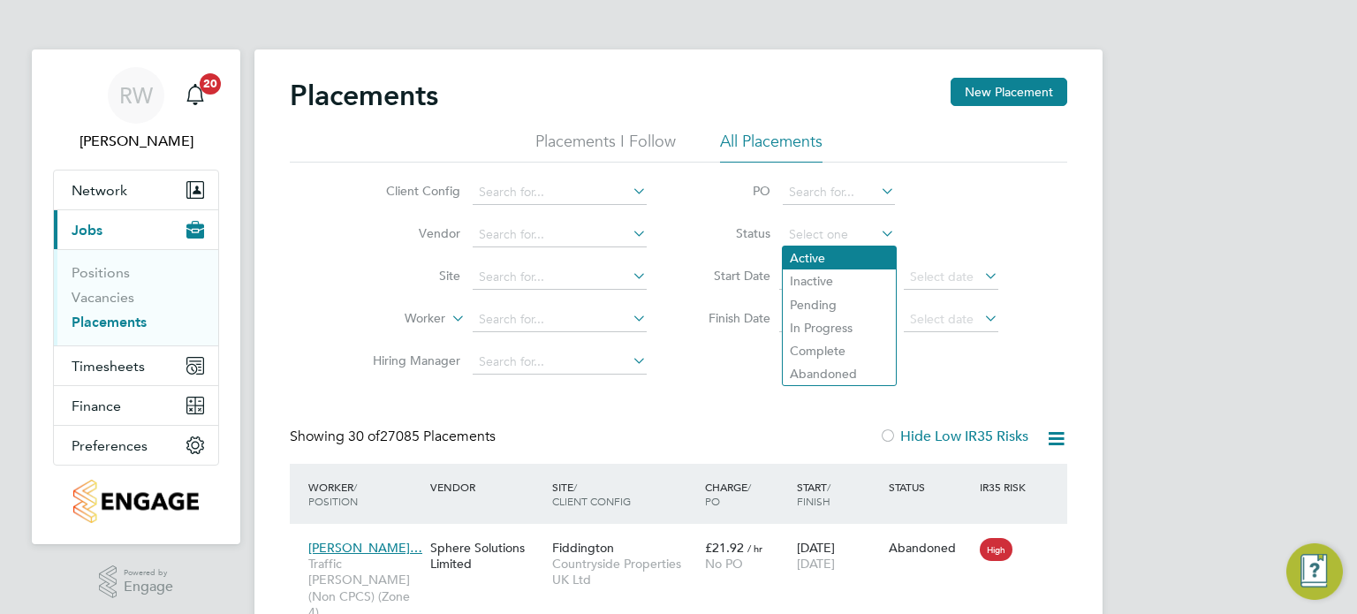
click at [814, 261] on li "Active" at bounding box center [839, 257] width 113 height 23
type input "Active"
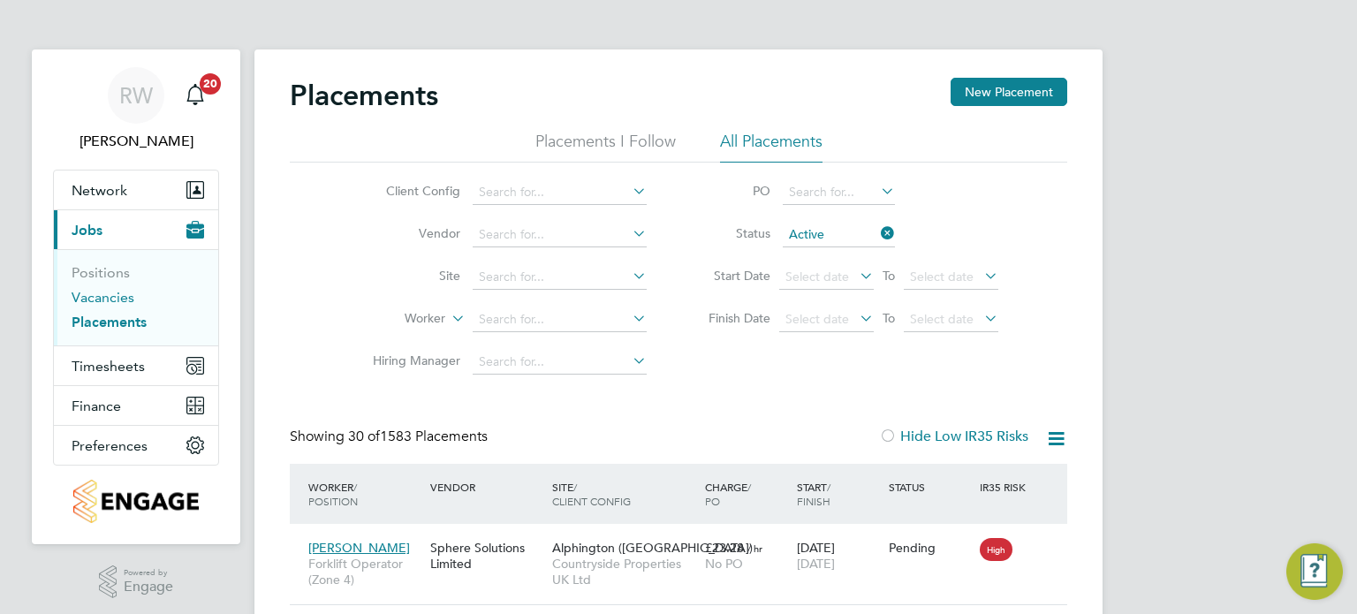
click at [103, 295] on link "Vacancies" at bounding box center [103, 297] width 63 height 17
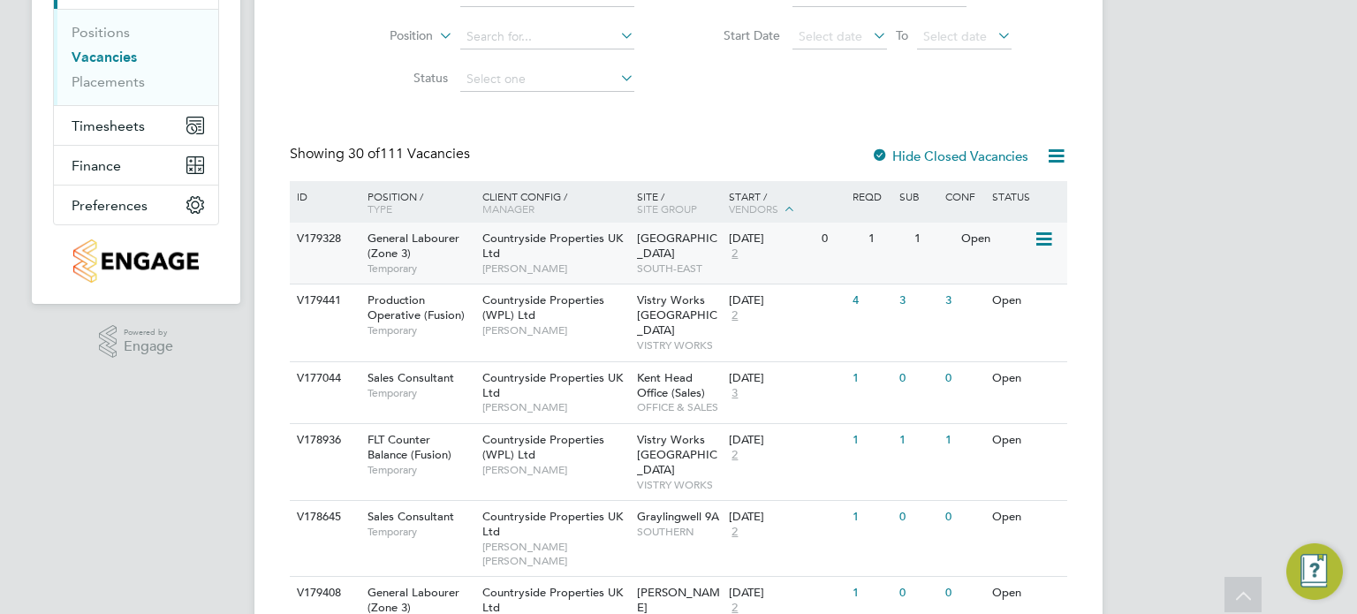
click at [1042, 243] on icon at bounding box center [1043, 239] width 18 height 21
click at [1004, 322] on li "Update Status" at bounding box center [1000, 329] width 102 height 25
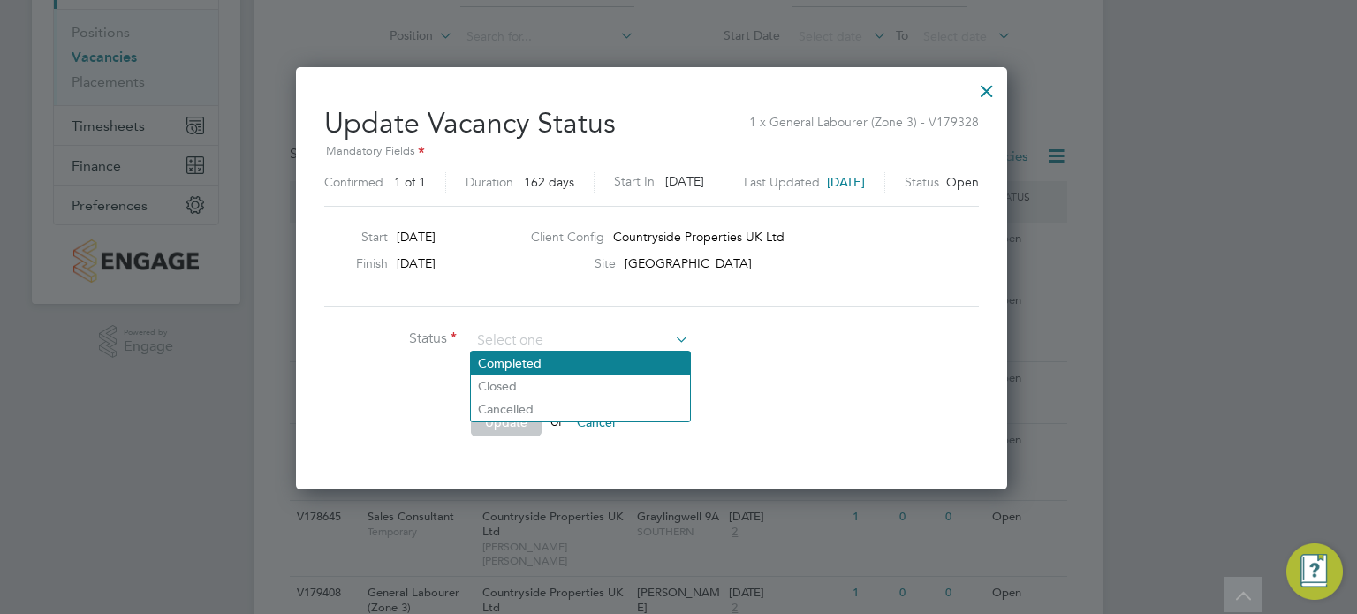
click at [572, 367] on li "Completed" at bounding box center [580, 363] width 219 height 23
type input "Completed"
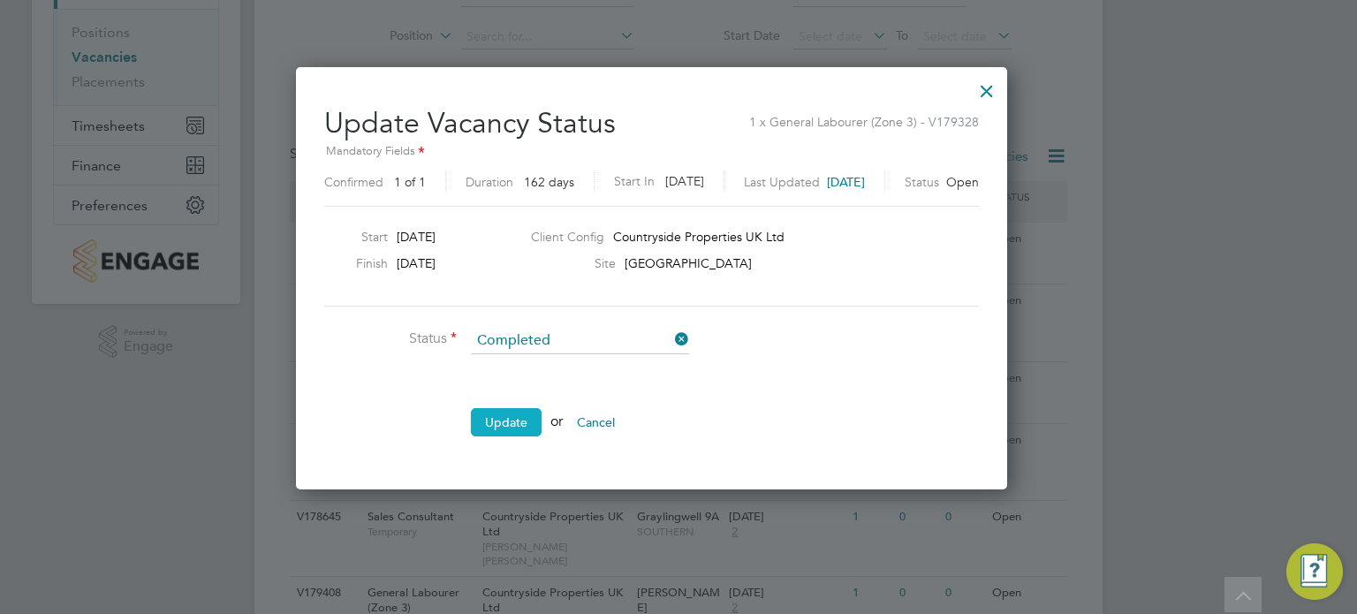
click at [515, 416] on button "Update" at bounding box center [506, 422] width 71 height 28
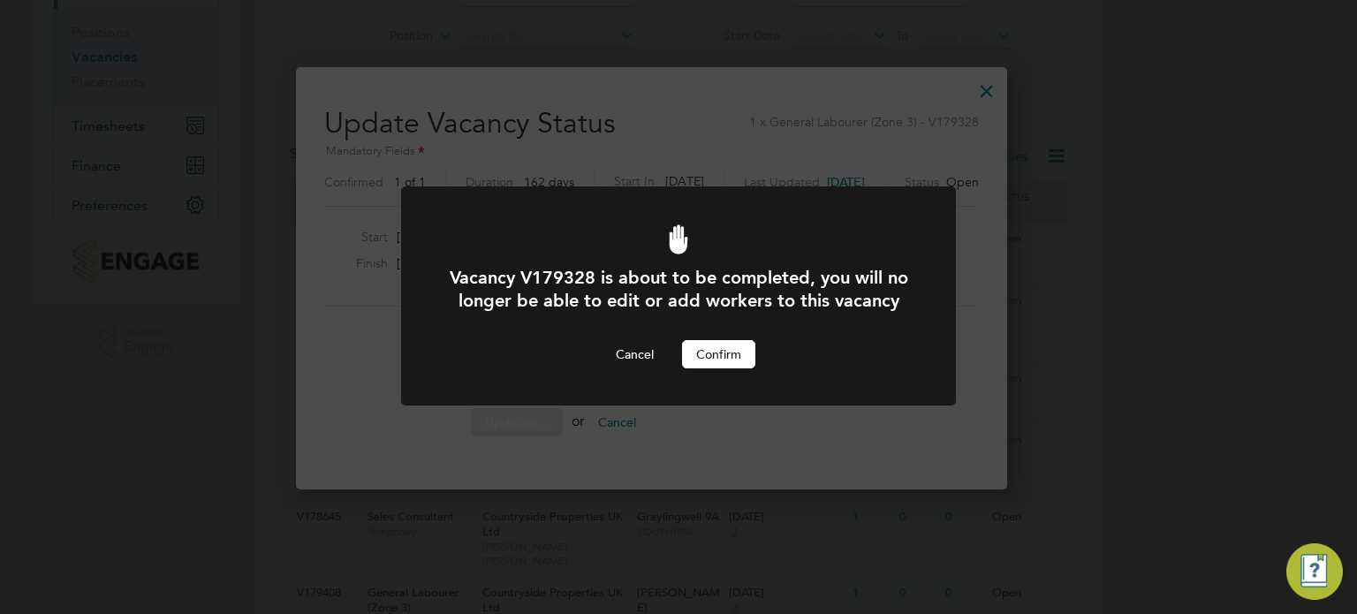
click at [707, 368] on button "Confirm" at bounding box center [718, 354] width 73 height 28
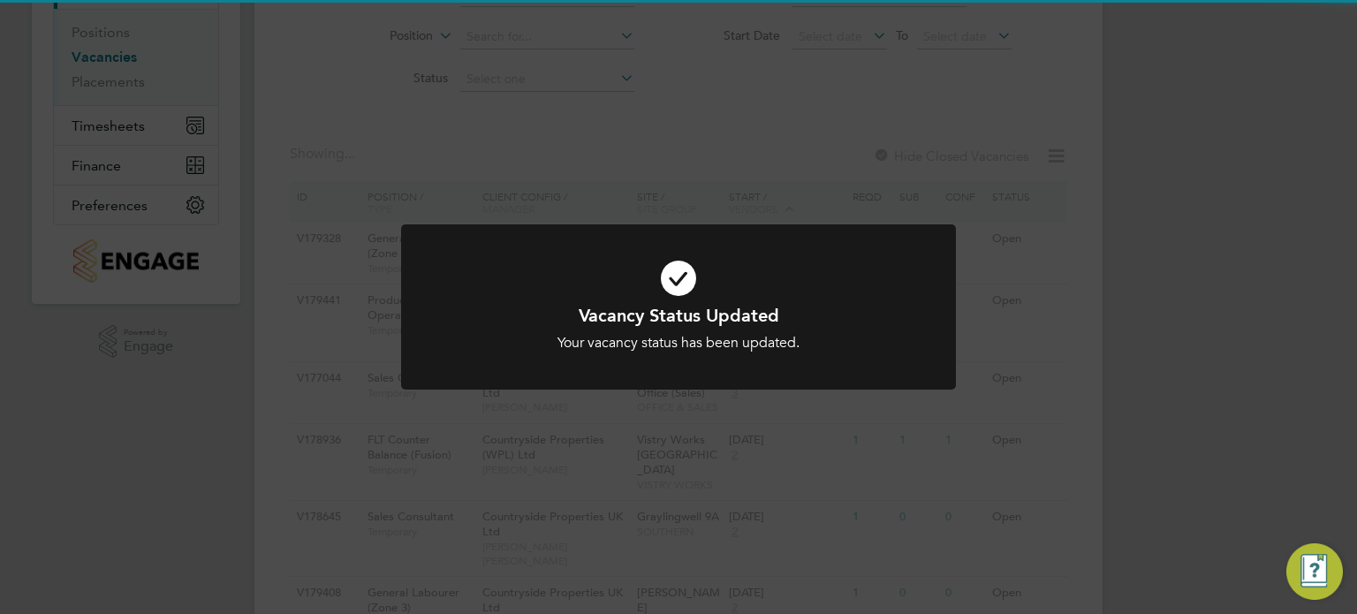
click at [1054, 271] on div "Vacancy Status Updated Your vacancy status has been updated. Cancel Okay" at bounding box center [678, 307] width 1357 height 614
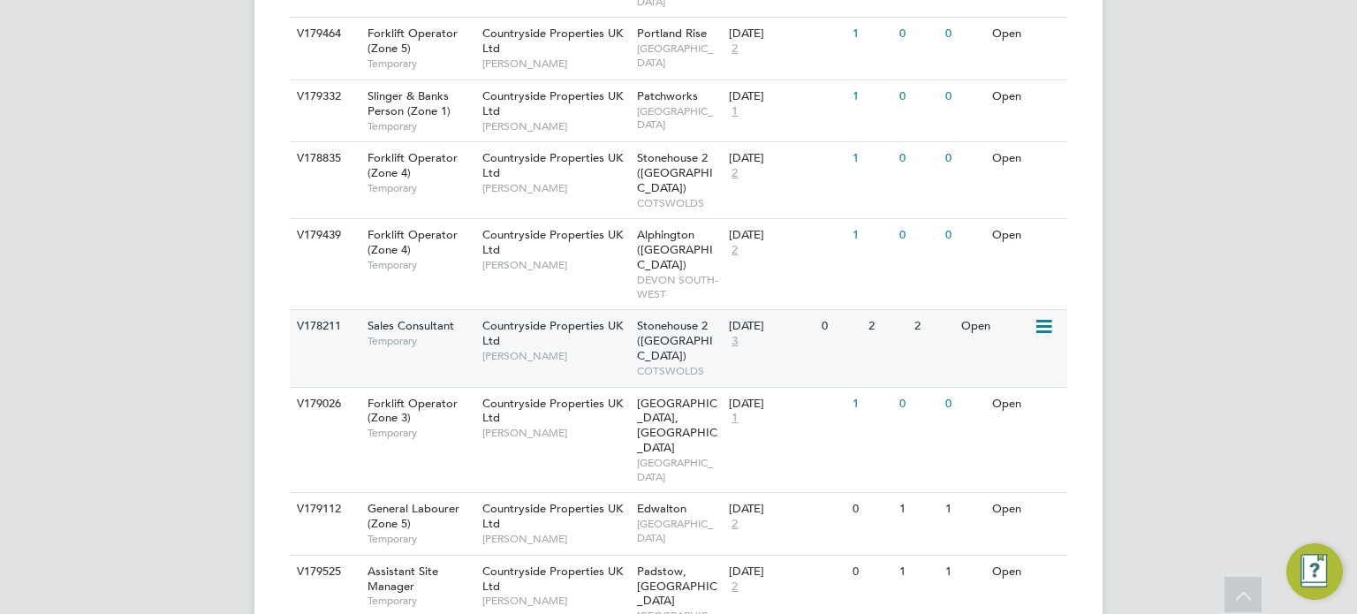
click at [679, 318] on span "Stonehouse 2 (Great Oldbury)" at bounding box center [675, 340] width 76 height 45
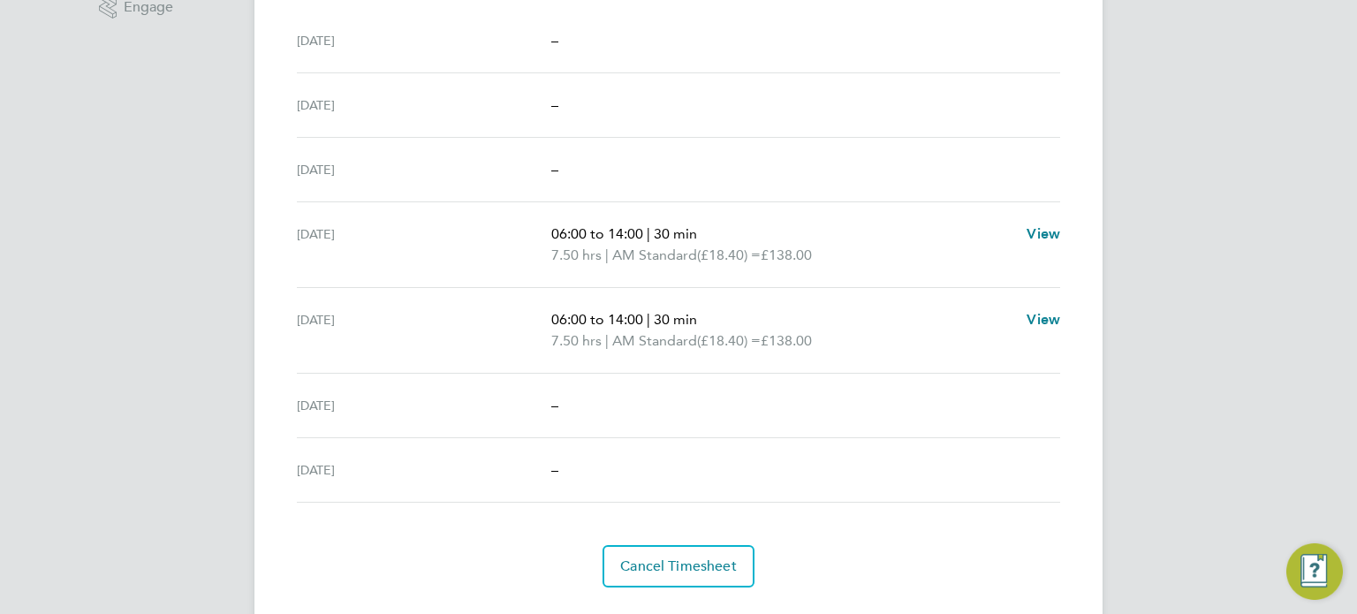
scroll to position [595, 0]
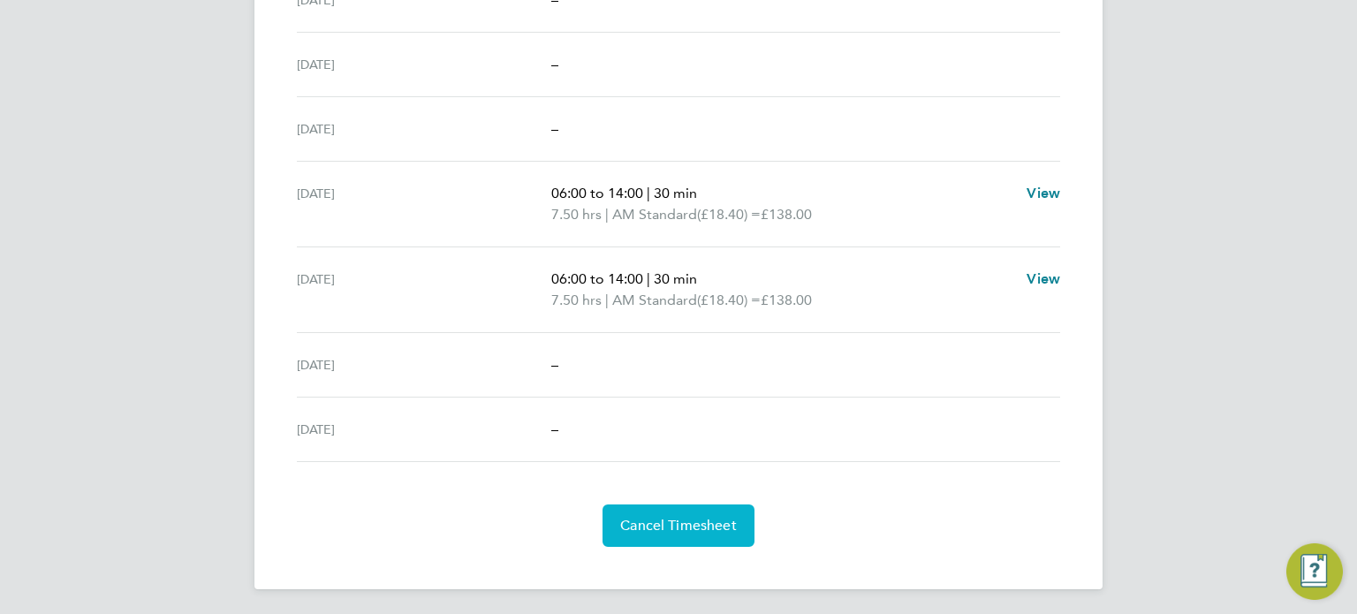
click at [671, 517] on span "Cancel Timesheet" at bounding box center [678, 526] width 117 height 18
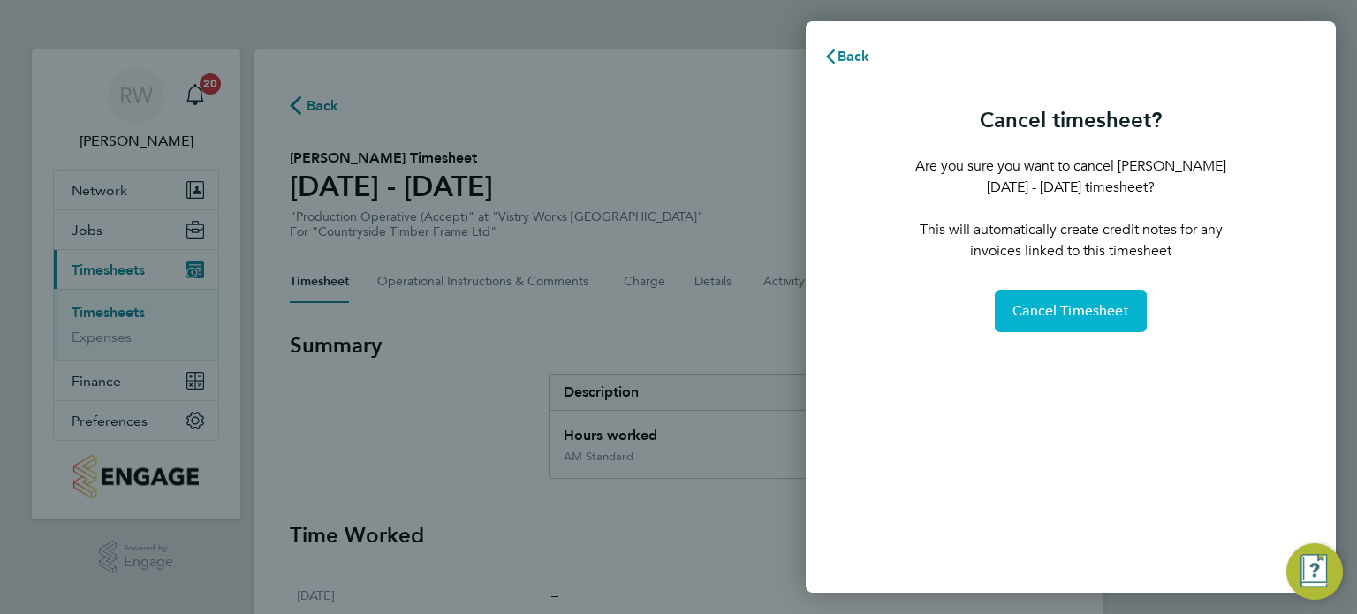
click at [1065, 315] on span "Cancel Timesheet" at bounding box center [1070, 311] width 117 height 18
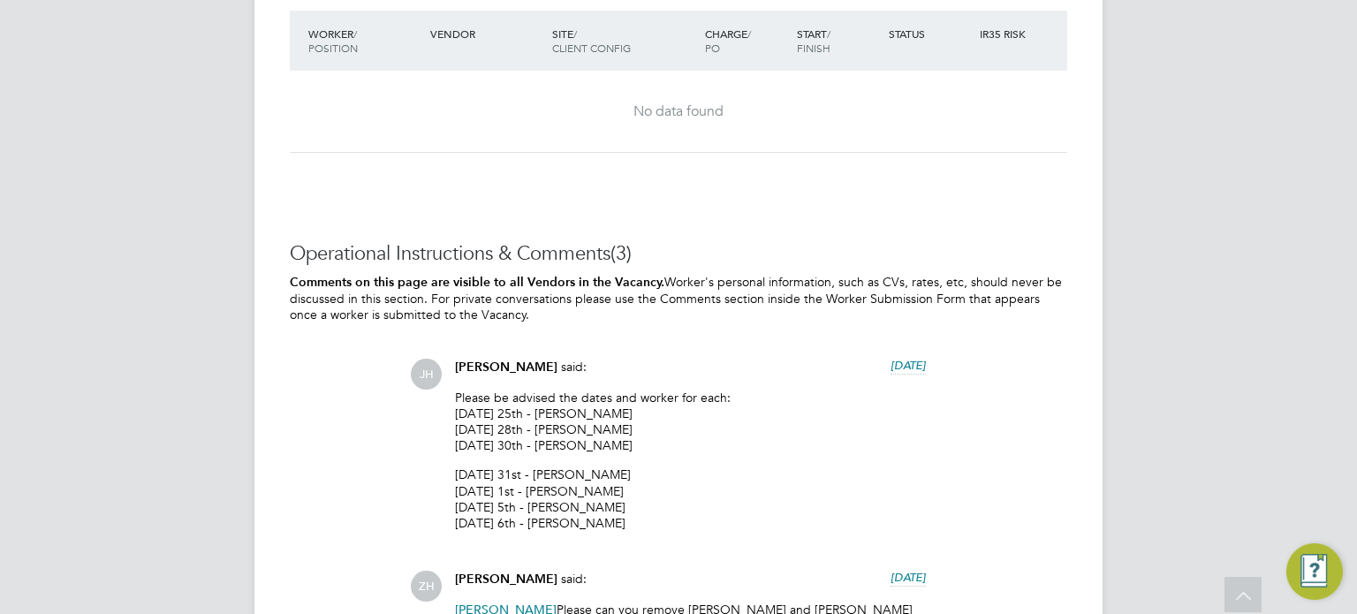
click at [870, 430] on p "Please be advised the dates and worker for each: Monday 25th - Peter Carr-Jones…" at bounding box center [690, 422] width 471 height 64
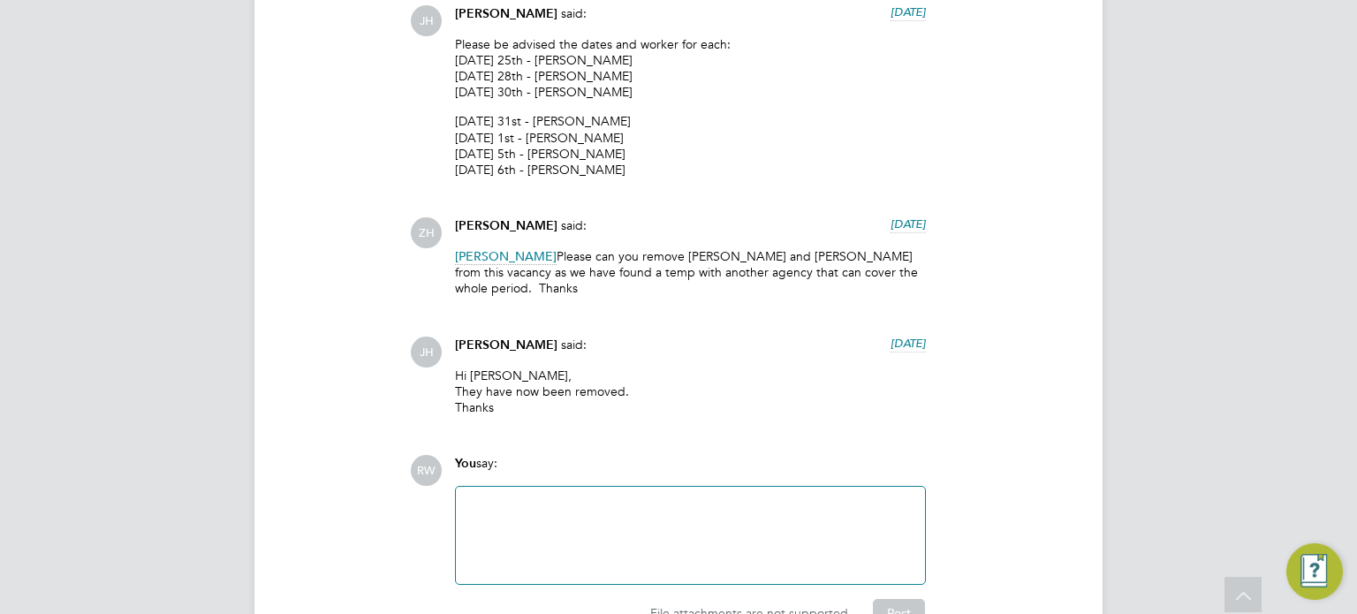
scroll to position [2505, 0]
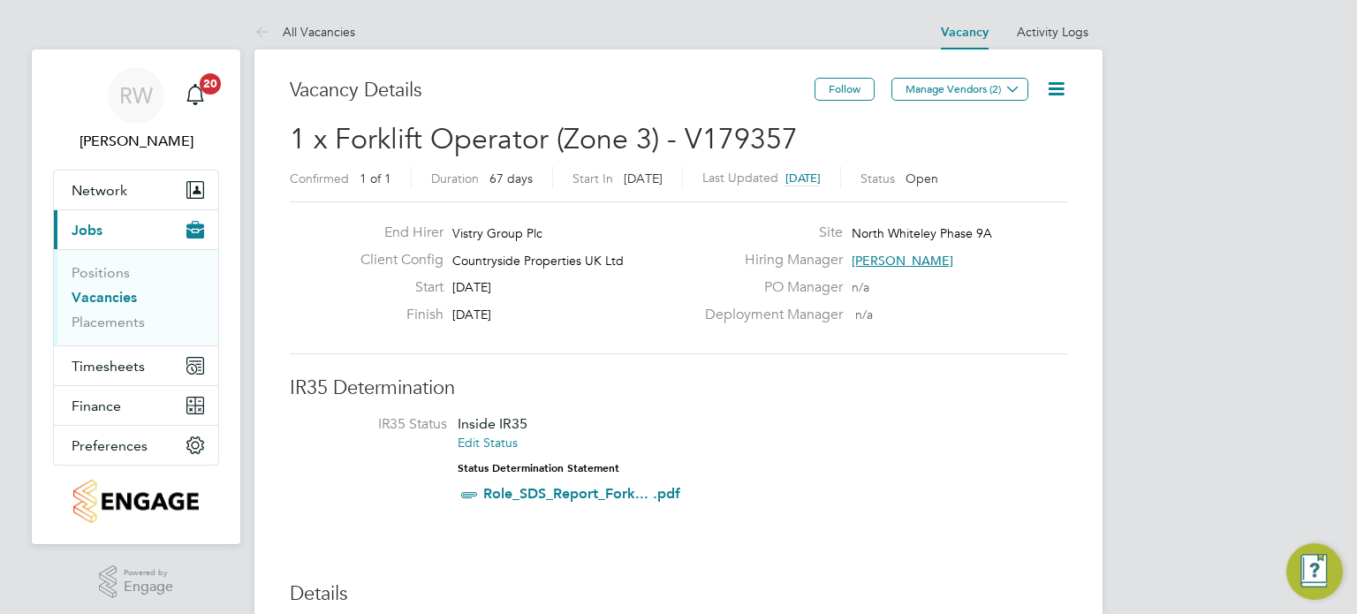
click at [1054, 91] on icon at bounding box center [1056, 89] width 22 height 22
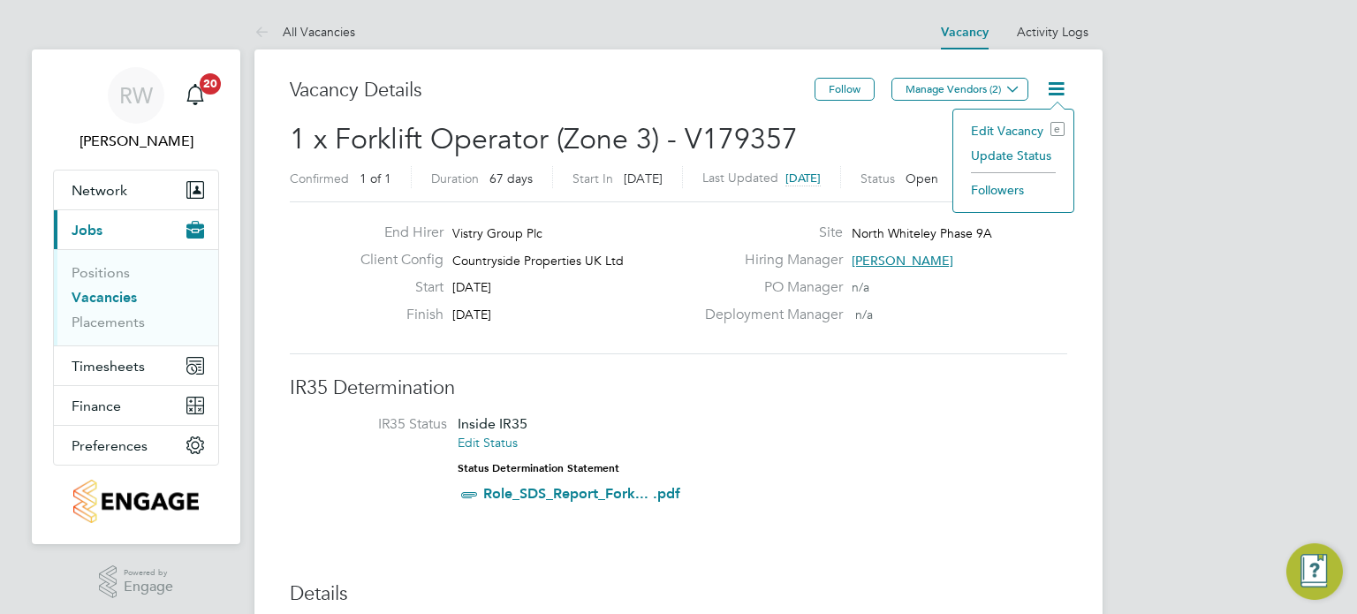
click at [1035, 150] on li "Update Status" at bounding box center [1013, 155] width 102 height 25
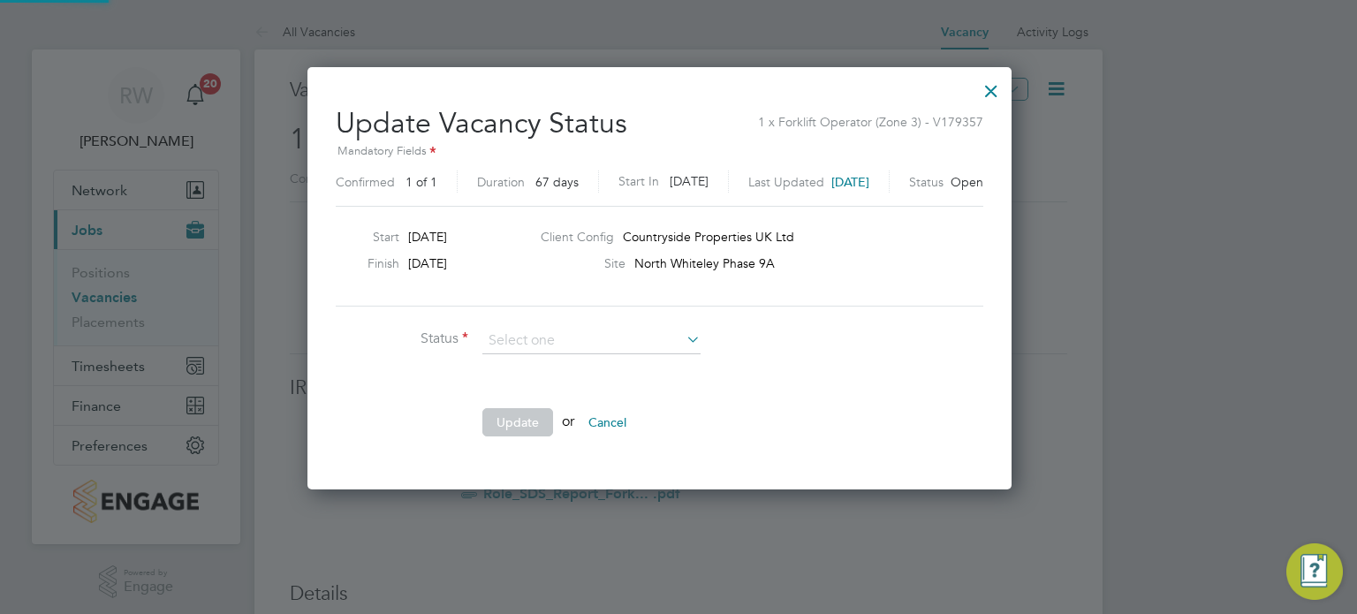
scroll to position [420, 742]
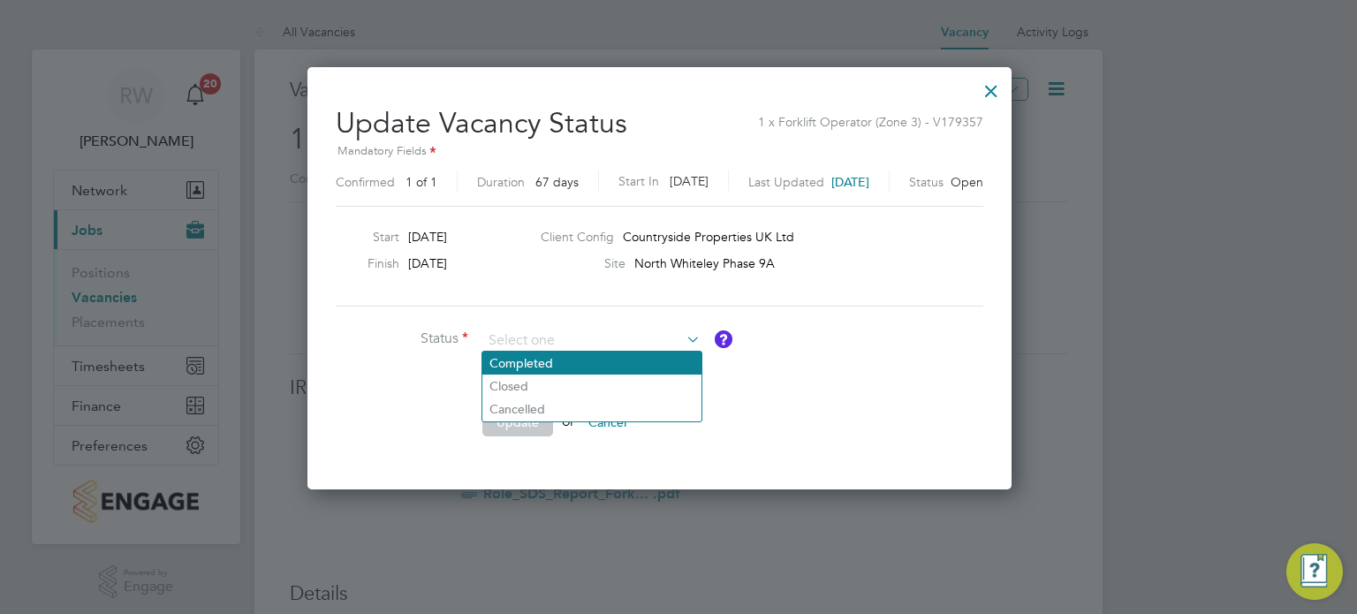
click at [620, 357] on li "Completed" at bounding box center [591, 363] width 219 height 23
type input "Completed"
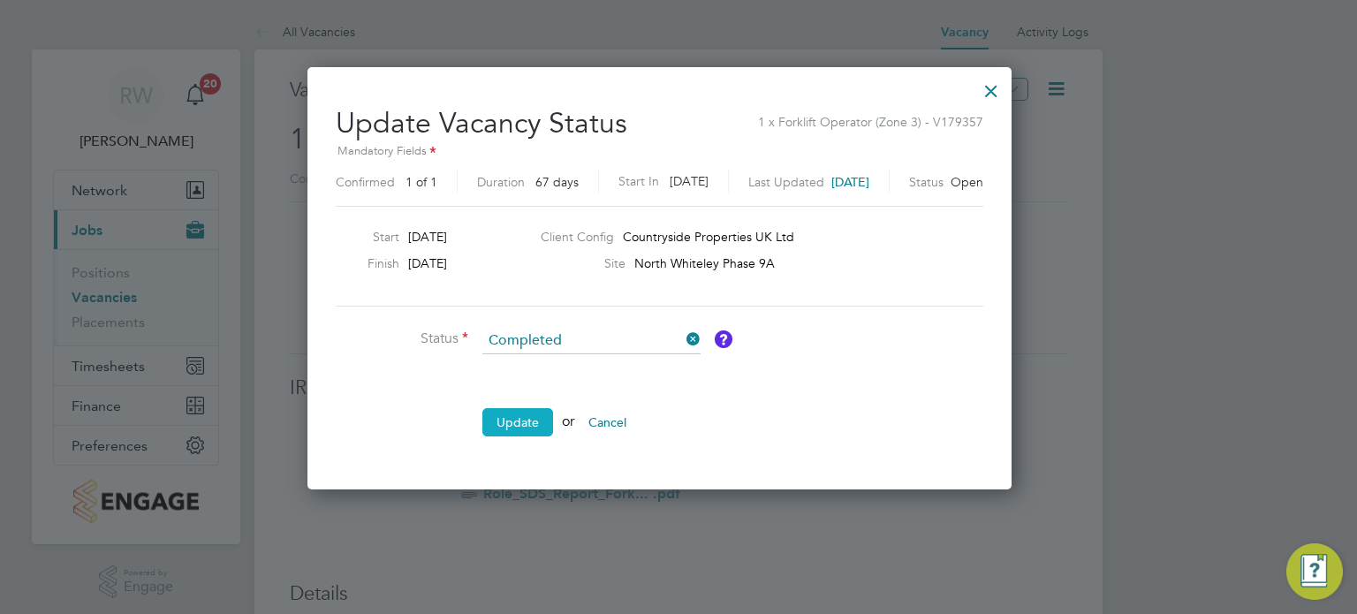
click at [516, 412] on button "Update" at bounding box center [517, 422] width 71 height 28
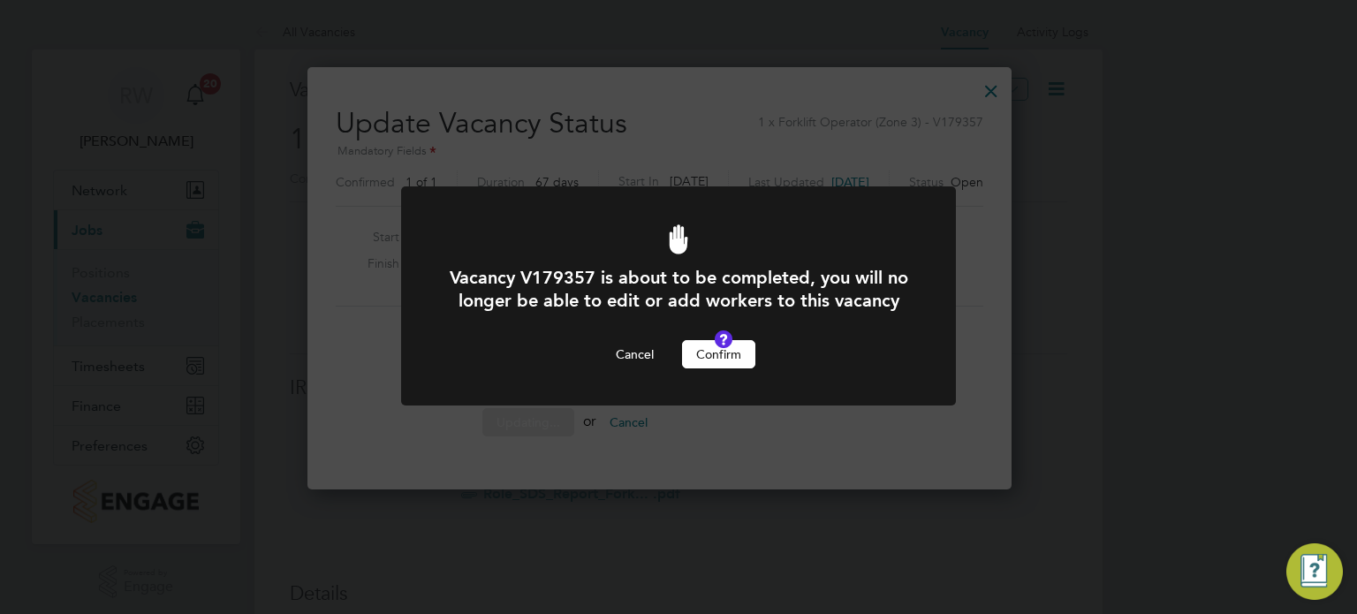
click at [715, 368] on button "Confirm" at bounding box center [718, 354] width 73 height 28
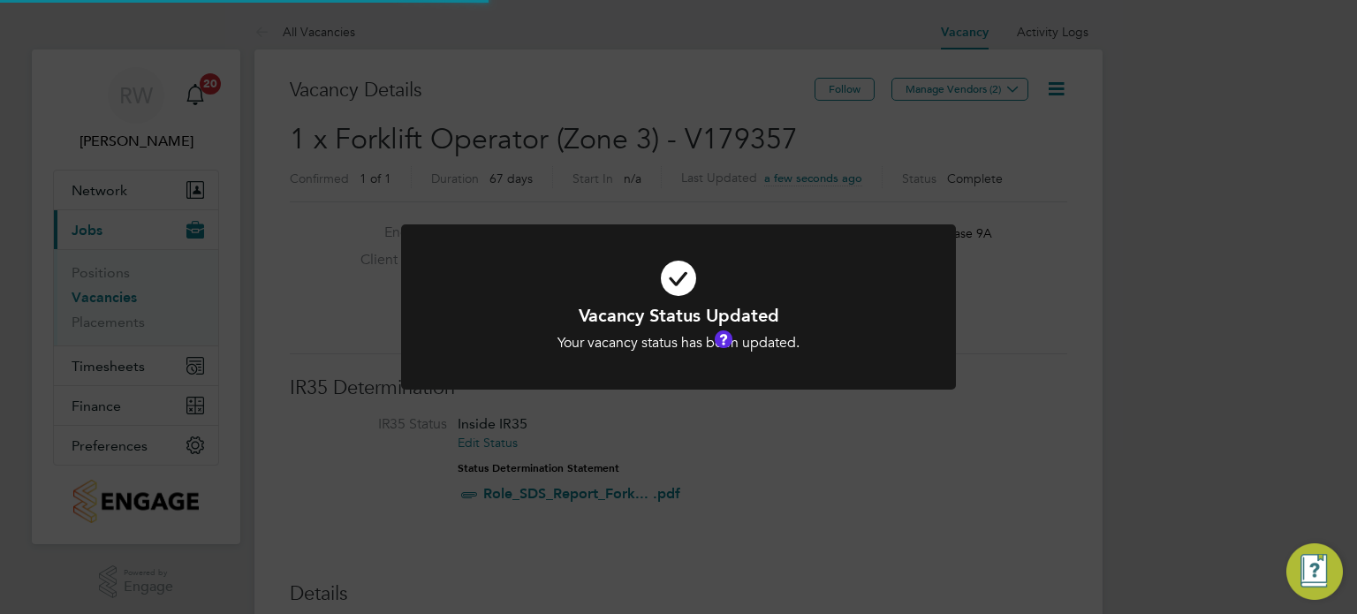
click at [721, 143] on div "Vacancy Status Updated Your vacancy status has been updated. Cancel Okay" at bounding box center [678, 307] width 1357 height 614
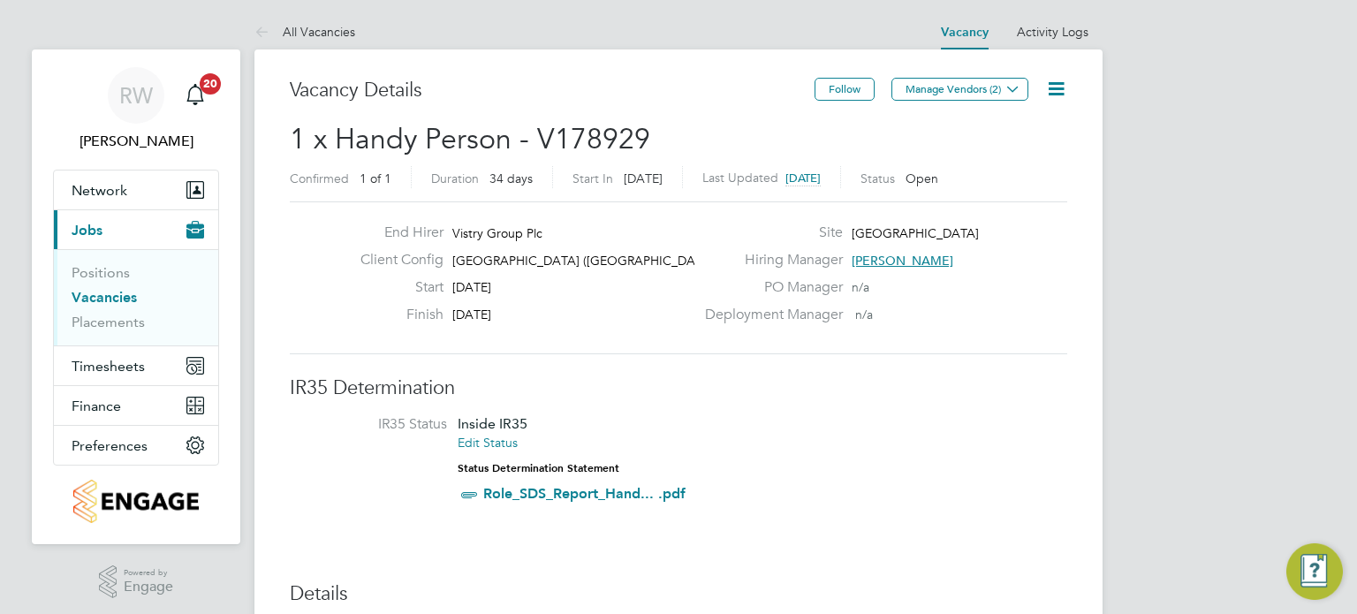
click at [1060, 90] on icon at bounding box center [1056, 89] width 22 height 22
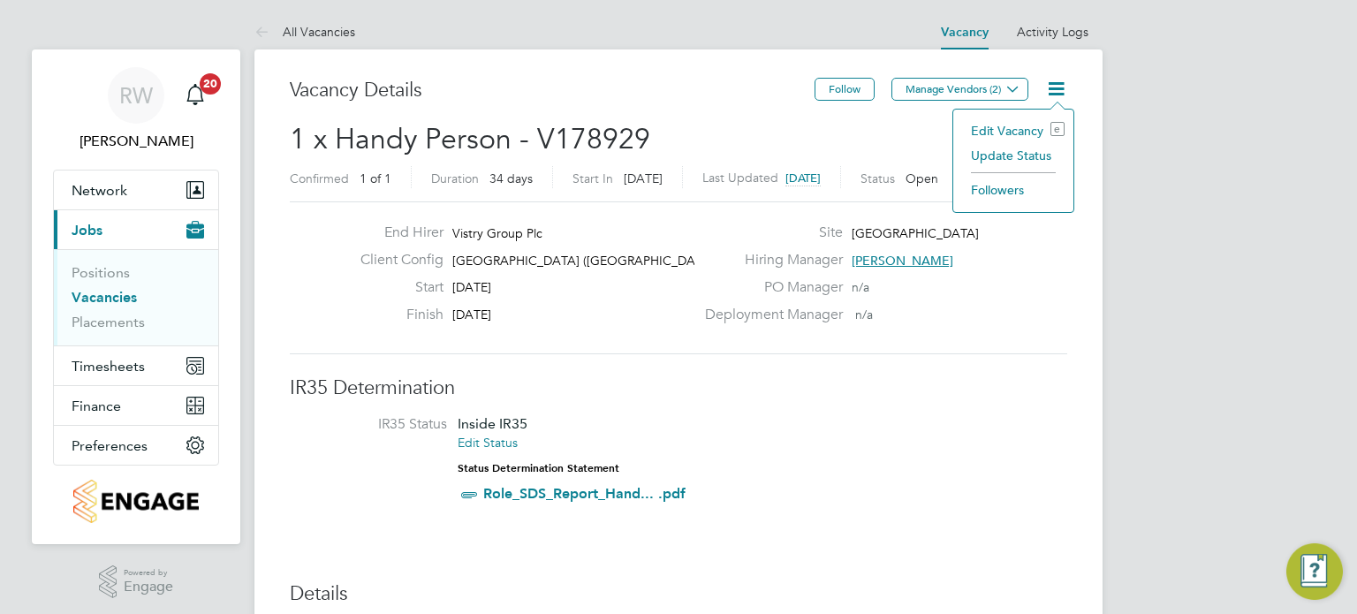
click at [1026, 155] on li "Update Status" at bounding box center [1013, 155] width 102 height 25
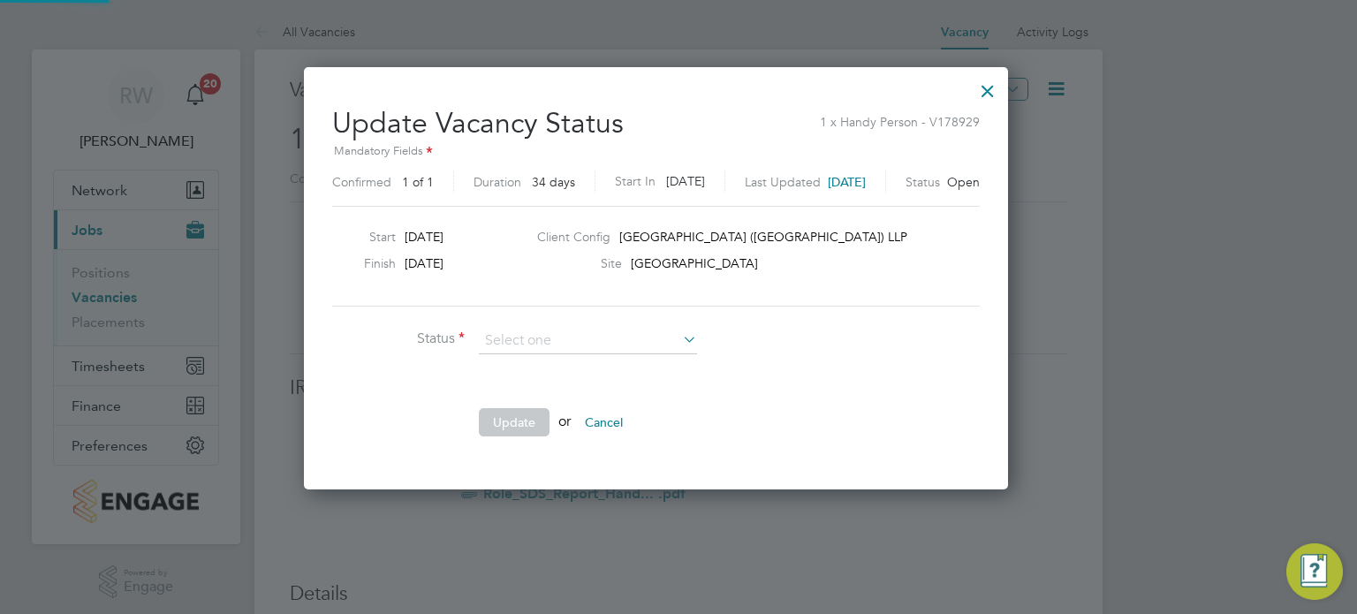
scroll to position [420, 748]
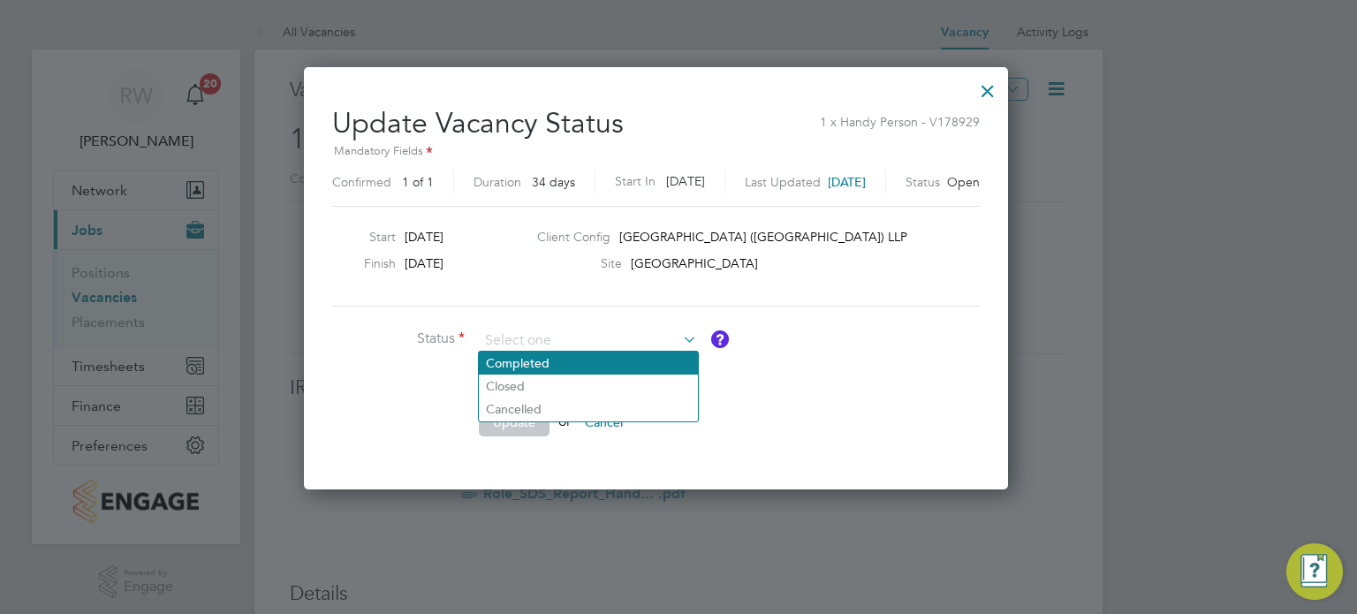
click at [548, 357] on li "Completed" at bounding box center [588, 363] width 219 height 23
type input "Completed"
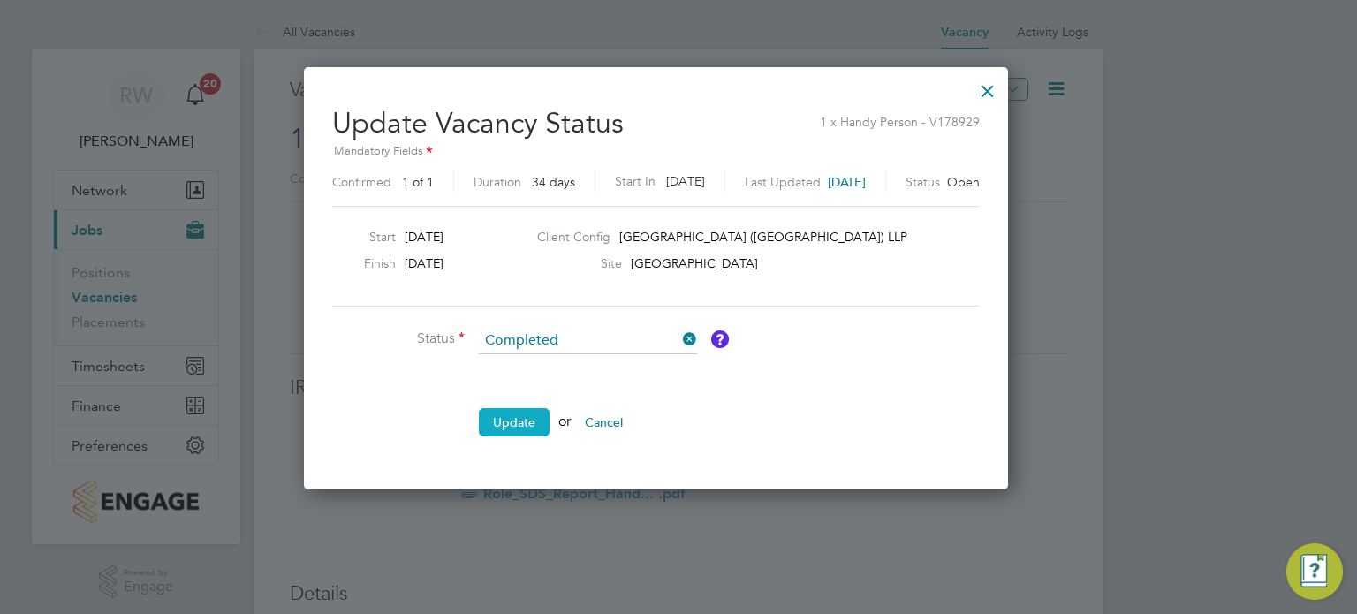
click at [506, 426] on button "Update" at bounding box center [514, 422] width 71 height 28
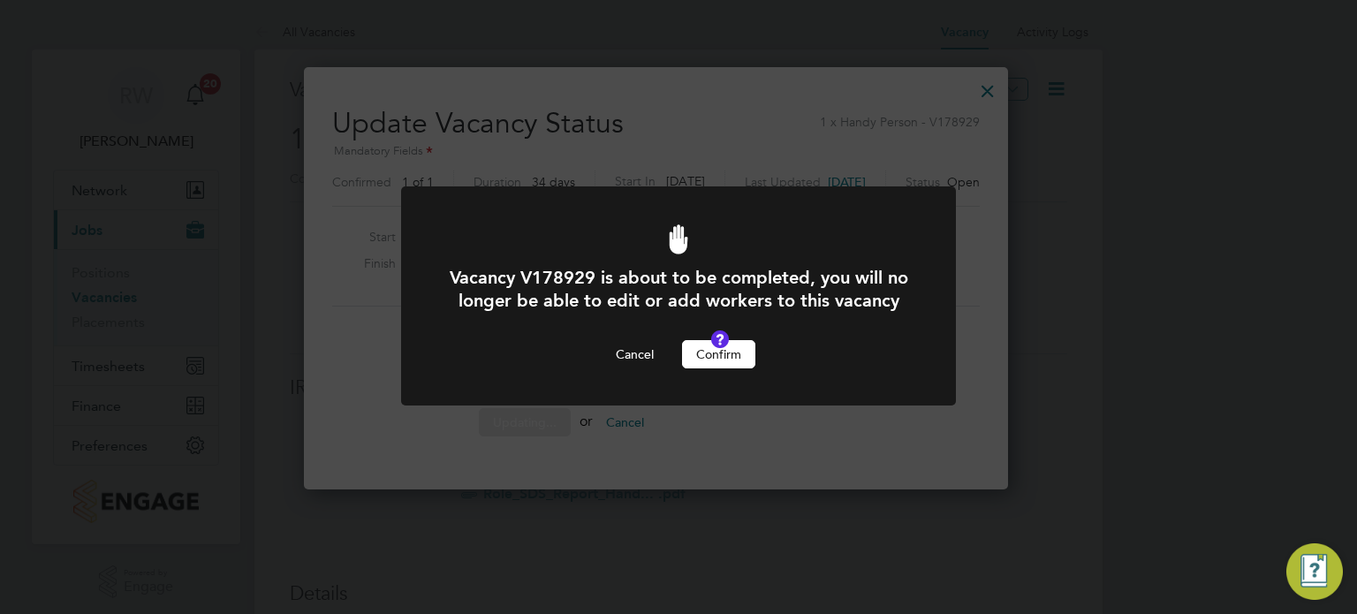
click at [723, 368] on button "Confirm" at bounding box center [718, 354] width 73 height 28
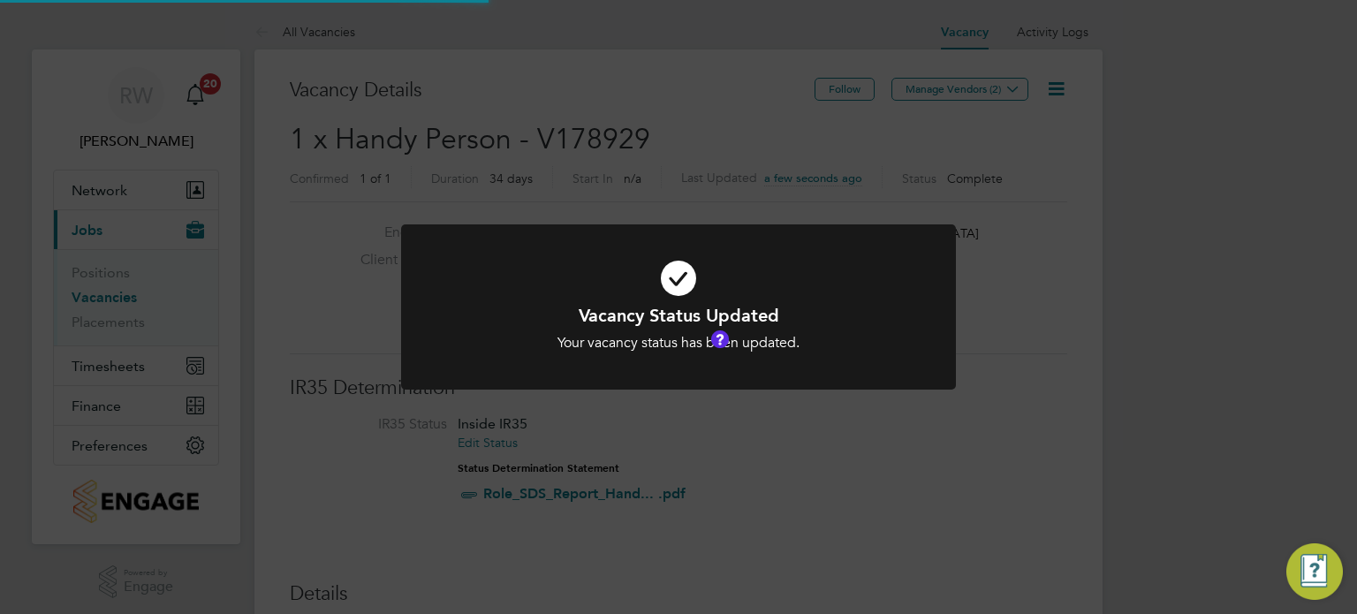
click at [678, 133] on div "Vacancy Status Updated Your vacancy status has been updated. Cancel Okay" at bounding box center [678, 307] width 1357 height 614
